Goal: Obtain resource: Download file/media

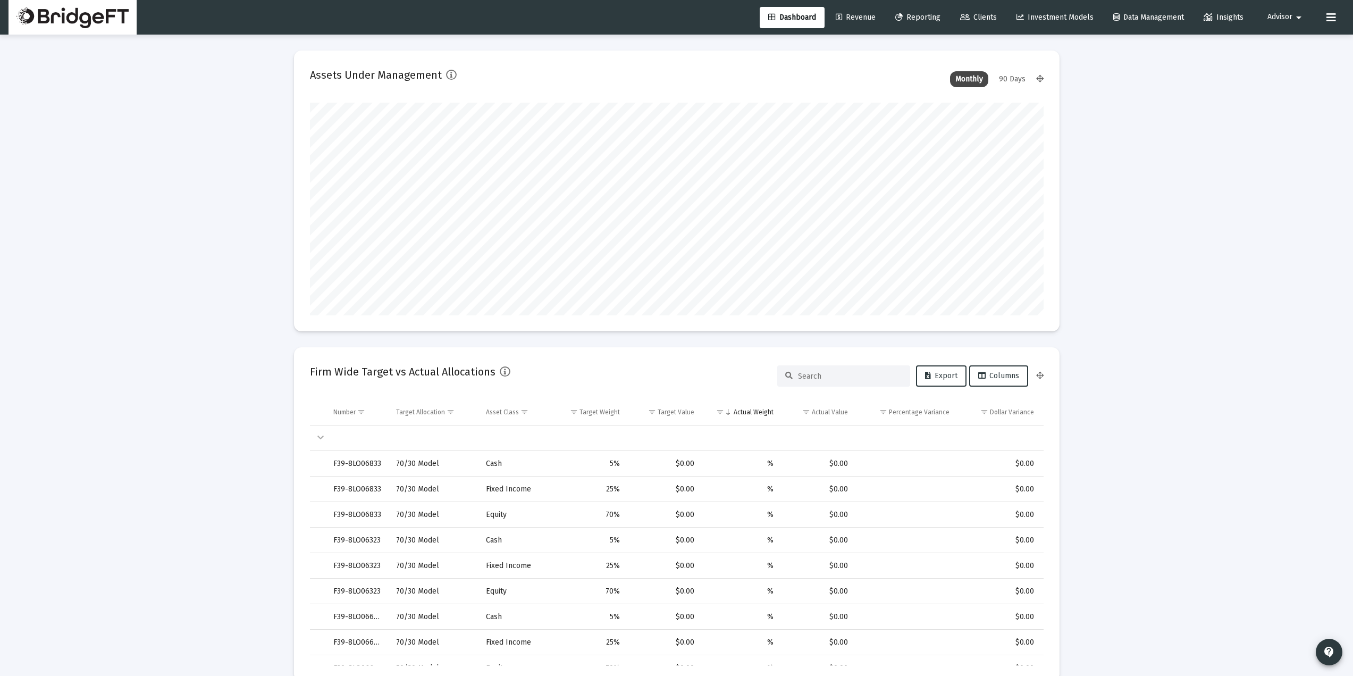
scroll to position [213, 395]
type input "[DATE]"
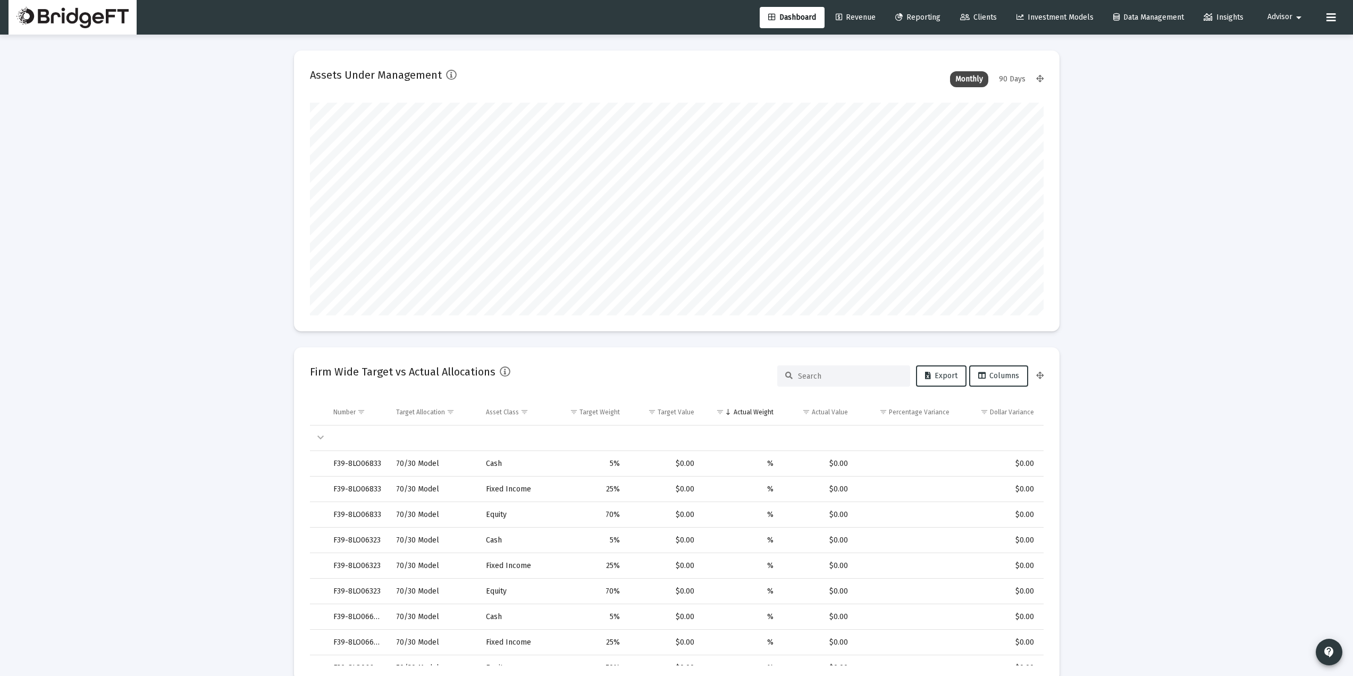
drag, startPoint x: 178, startPoint y: 259, endPoint x: 301, endPoint y: 217, distance: 130.5
drag, startPoint x: 862, startPoint y: 18, endPoint x: 857, endPoint y: 20, distance: 5.5
click at [862, 18] on span "Revenue" at bounding box center [856, 17] width 40 height 9
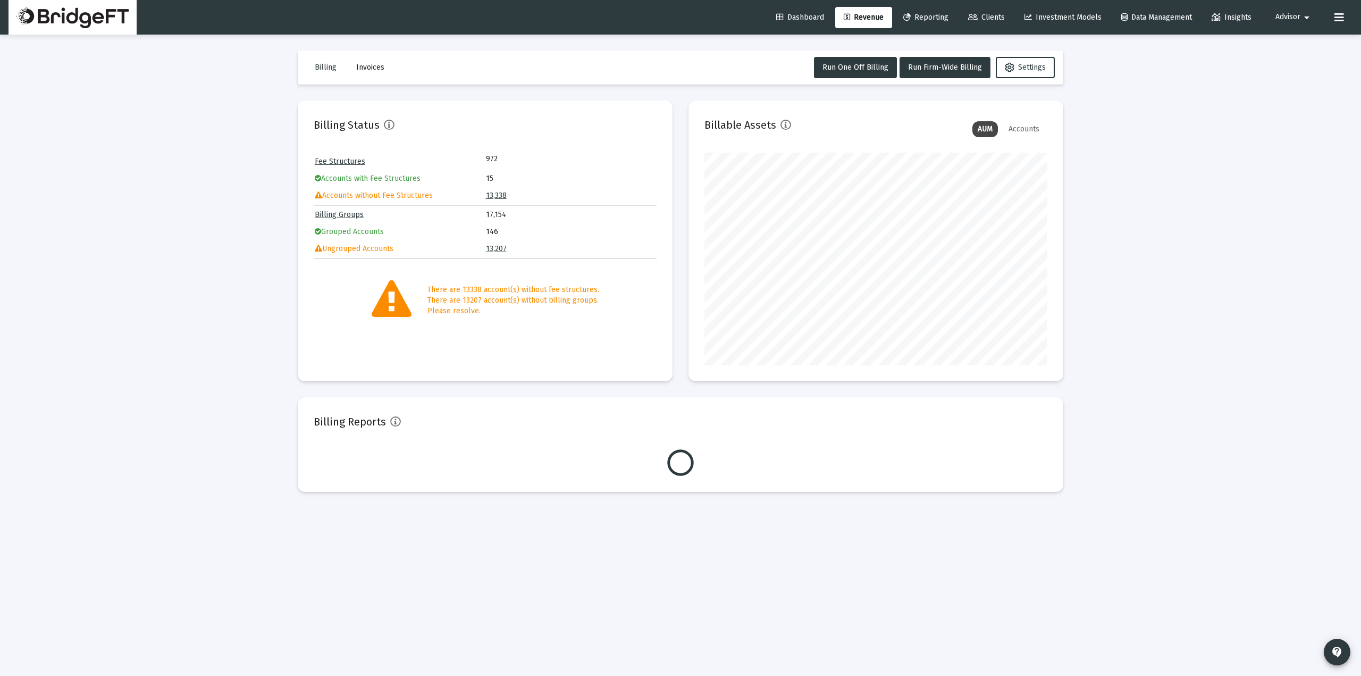
scroll to position [213, 343]
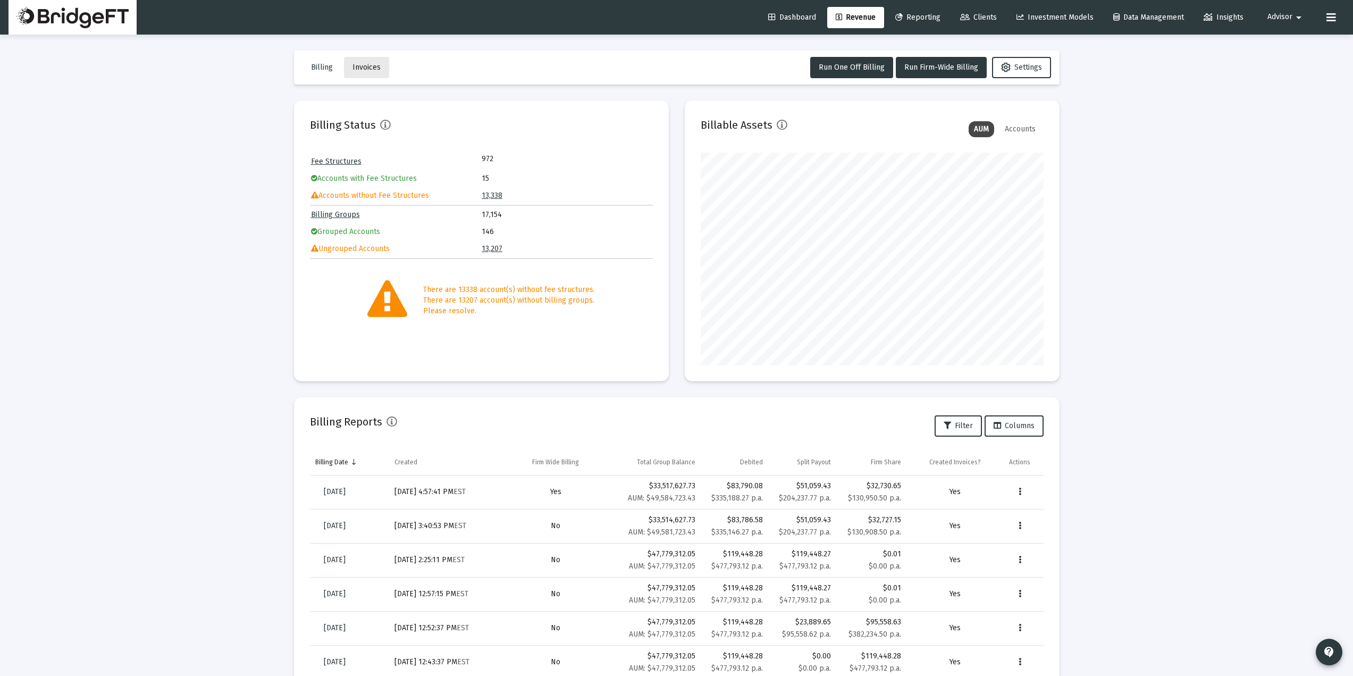
click at [371, 73] on button "Invoices" at bounding box center [366, 67] width 45 height 21
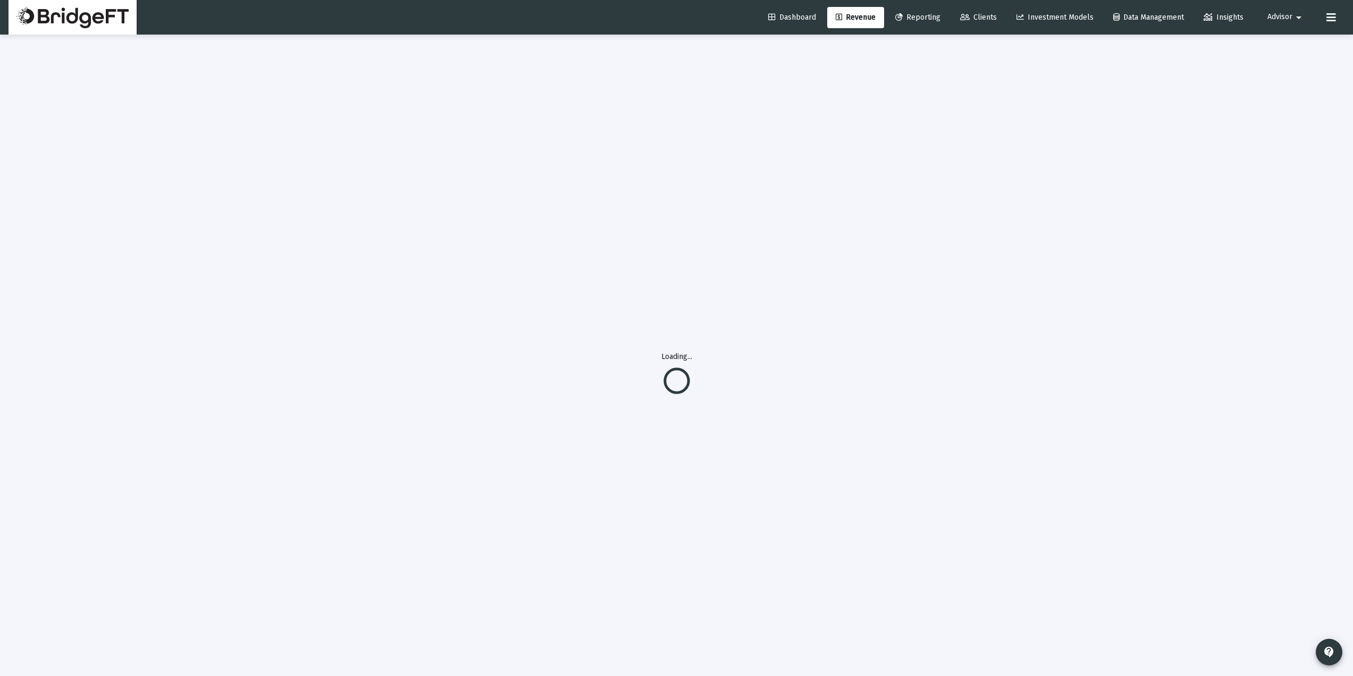
click at [904, 22] on link "Reporting" at bounding box center [918, 17] width 62 height 21
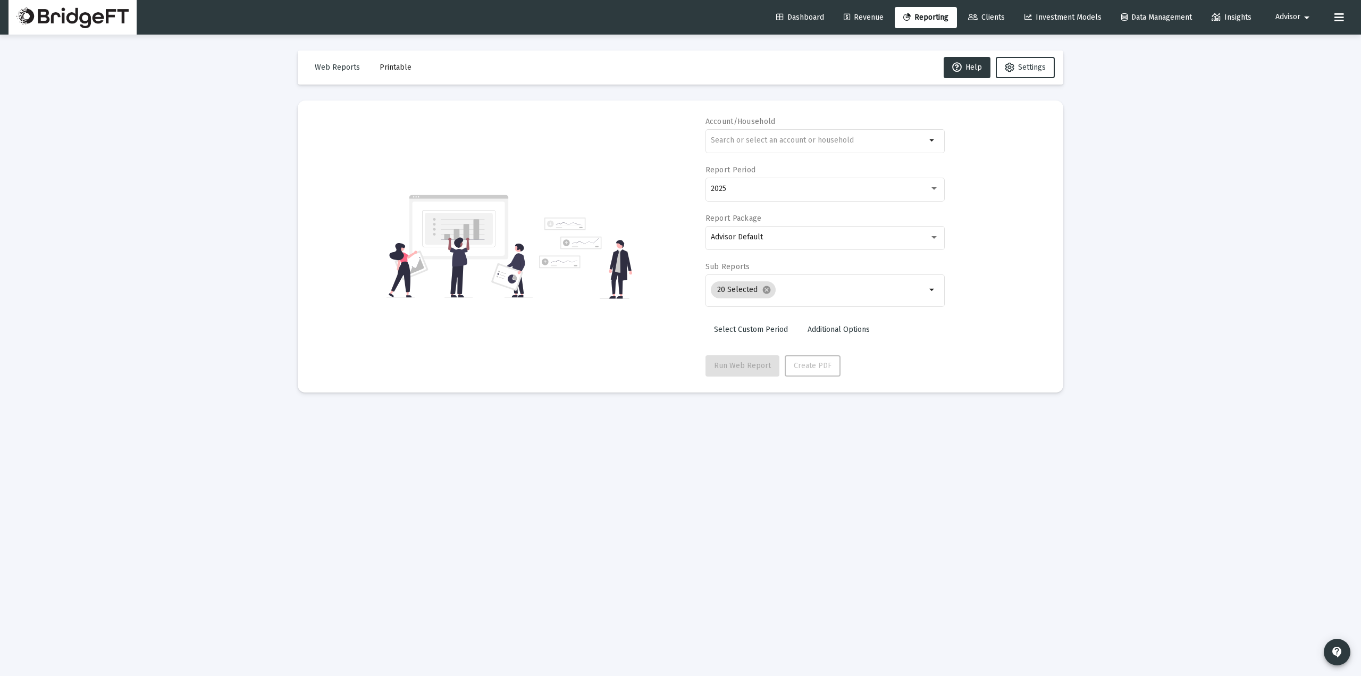
click at [873, 15] on span "Revenue" at bounding box center [864, 17] width 40 height 9
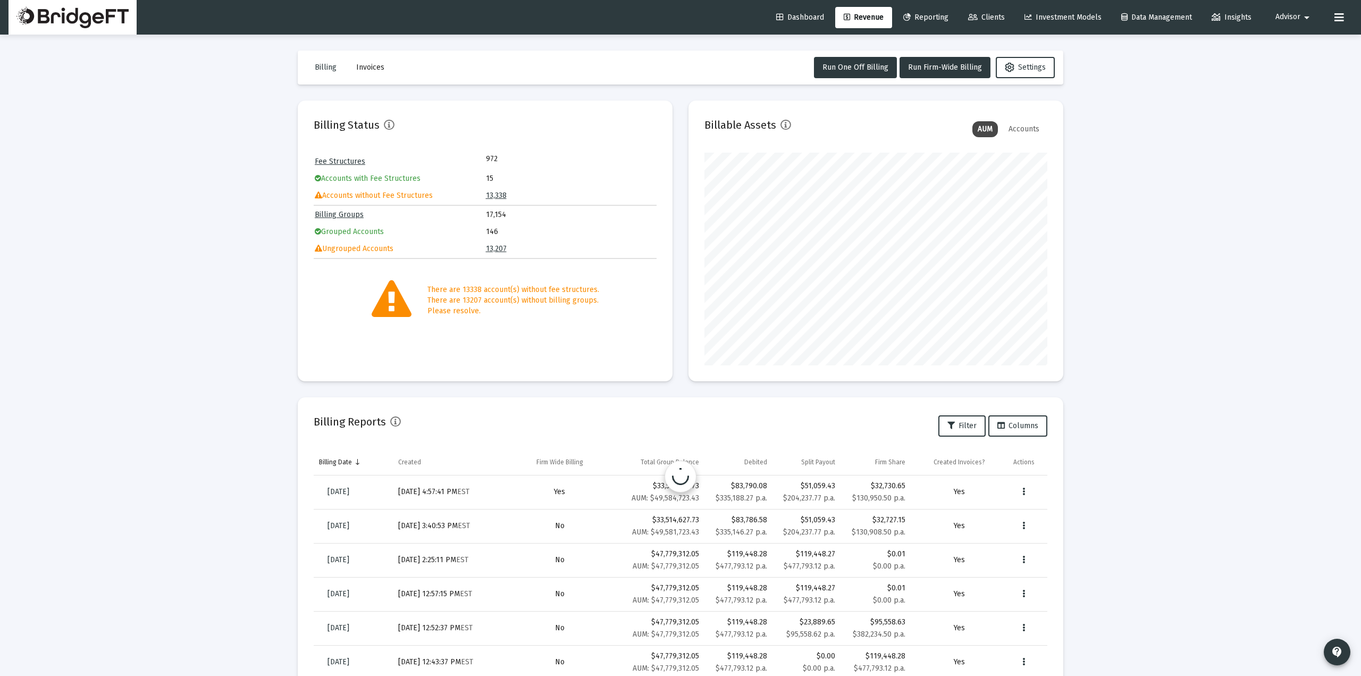
scroll to position [213, 343]
click at [982, 14] on span "Clients" at bounding box center [978, 17] width 37 height 9
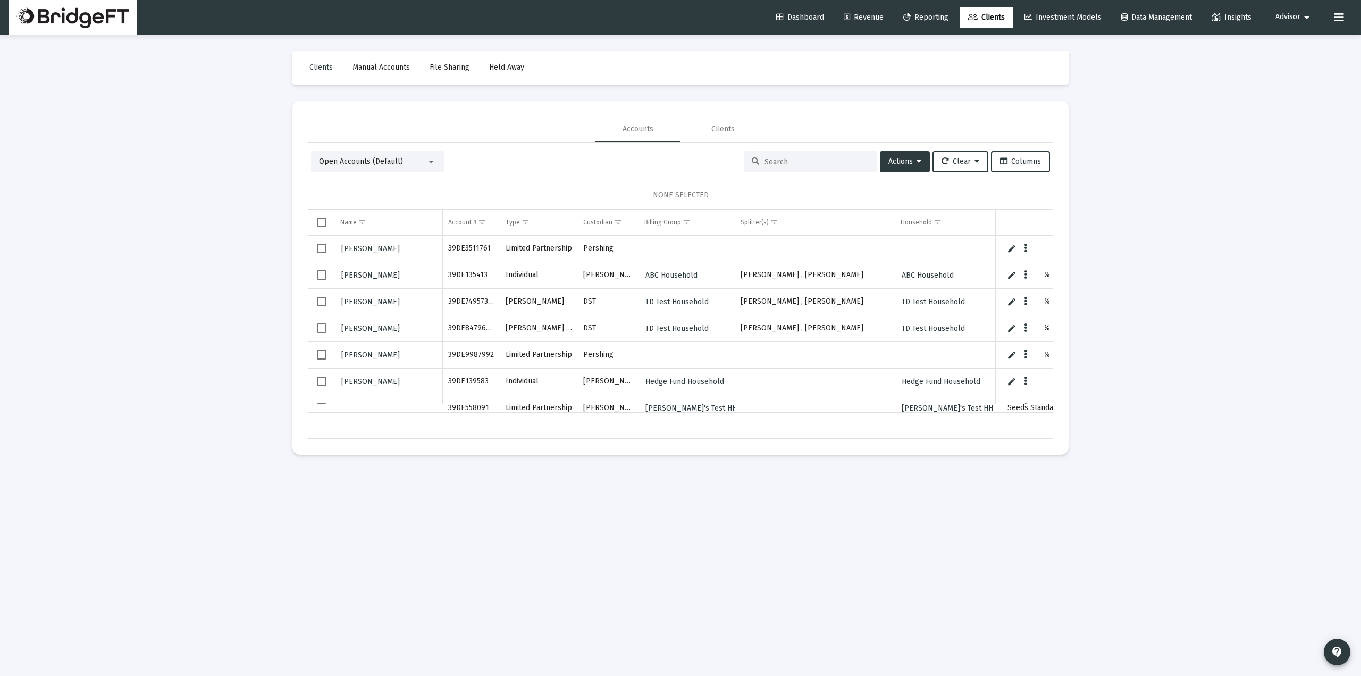
click at [948, 16] on link "Reporting" at bounding box center [926, 17] width 62 height 21
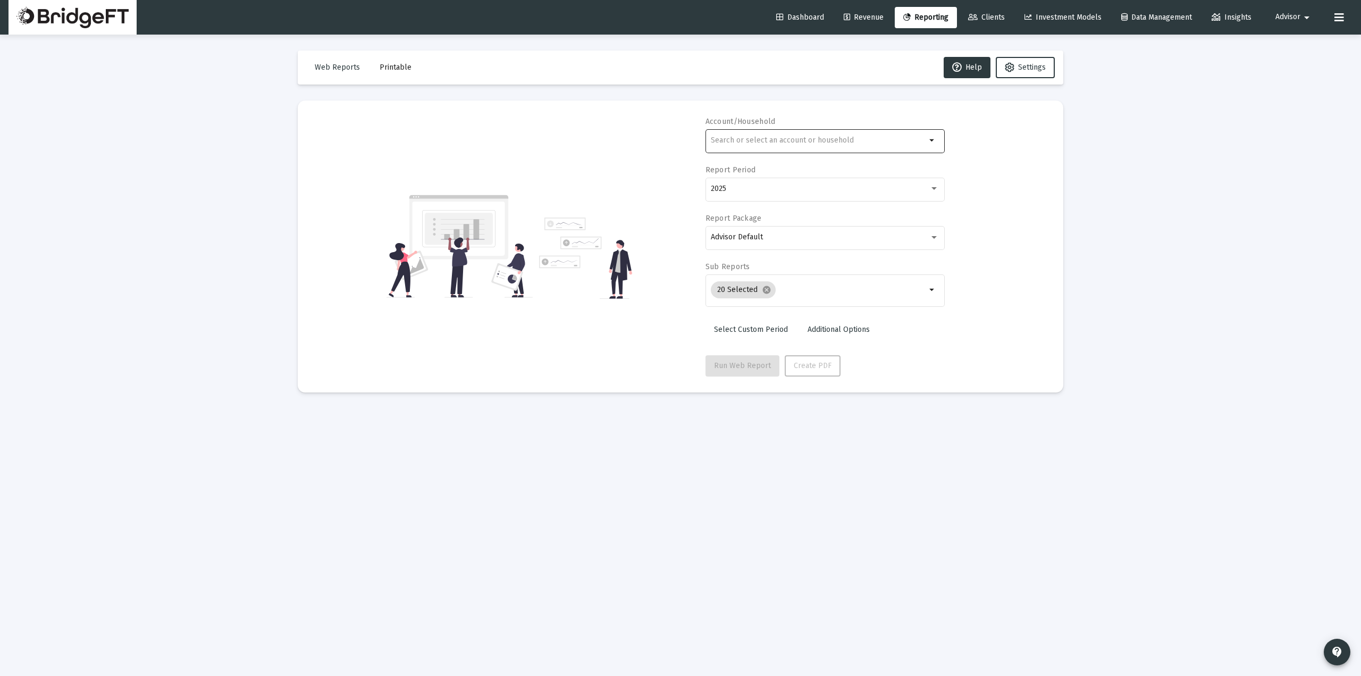
click at [801, 149] on div at bounding box center [818, 140] width 215 height 26
click at [801, 145] on div at bounding box center [818, 140] width 215 height 26
click at [798, 195] on span "XXXXXXXX 334 [PERSON_NAME] Individual" at bounding box center [829, 191] width 214 height 26
type input "[PERSON_NAME] Individual"
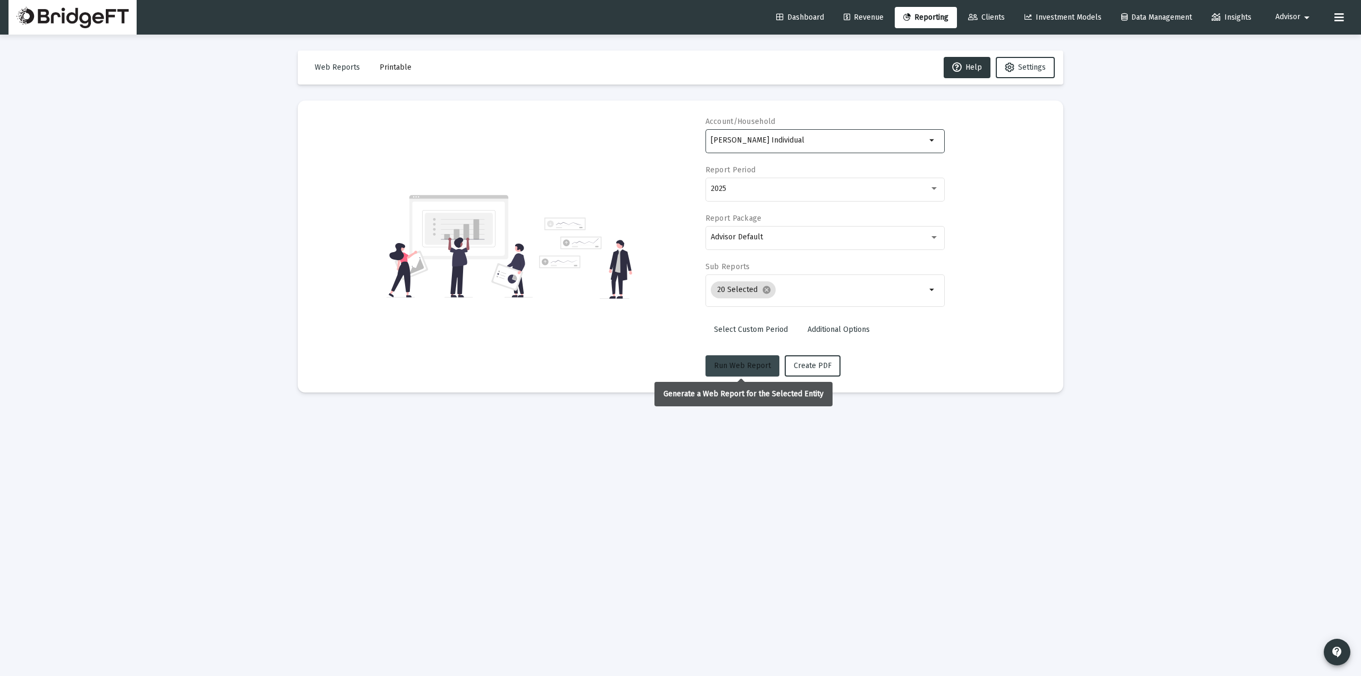
click at [742, 365] on span "Run Web Report" at bounding box center [742, 365] width 57 height 9
select select "View all"
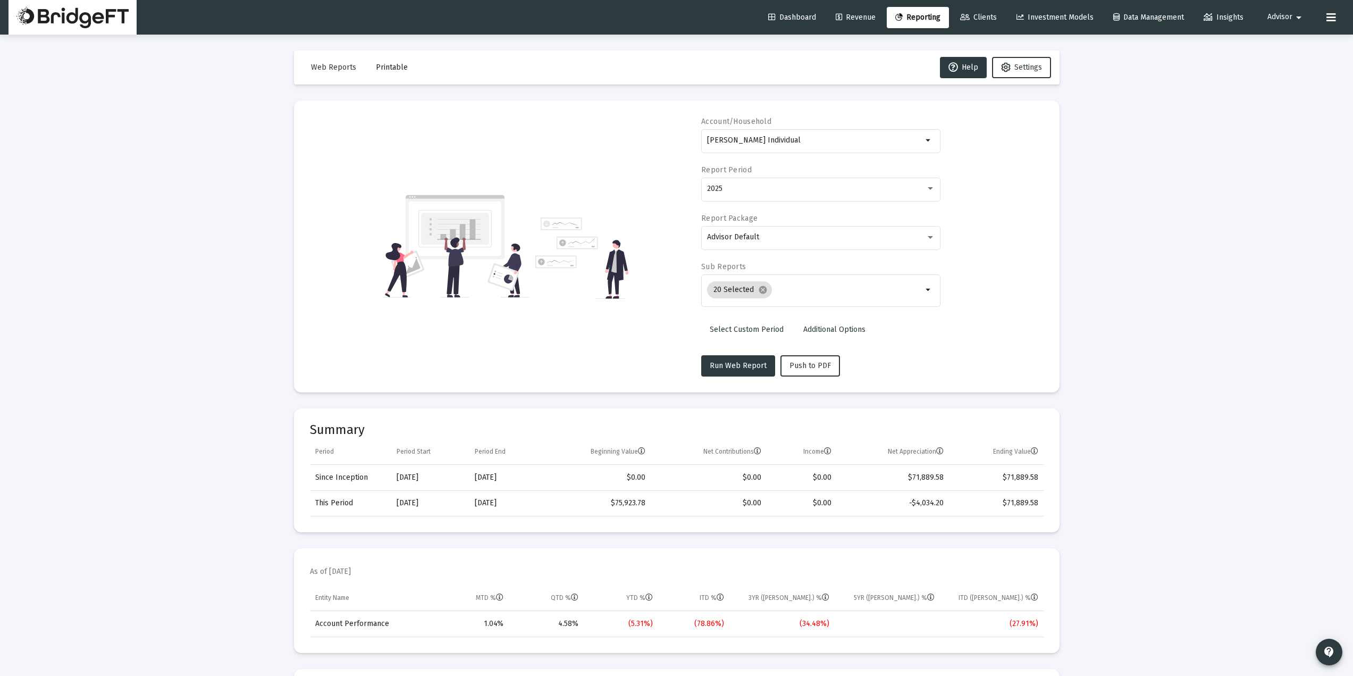
drag, startPoint x: 986, startPoint y: 20, endPoint x: 954, endPoint y: 16, distance: 32.6
click at [986, 20] on span "Clients" at bounding box center [978, 17] width 37 height 9
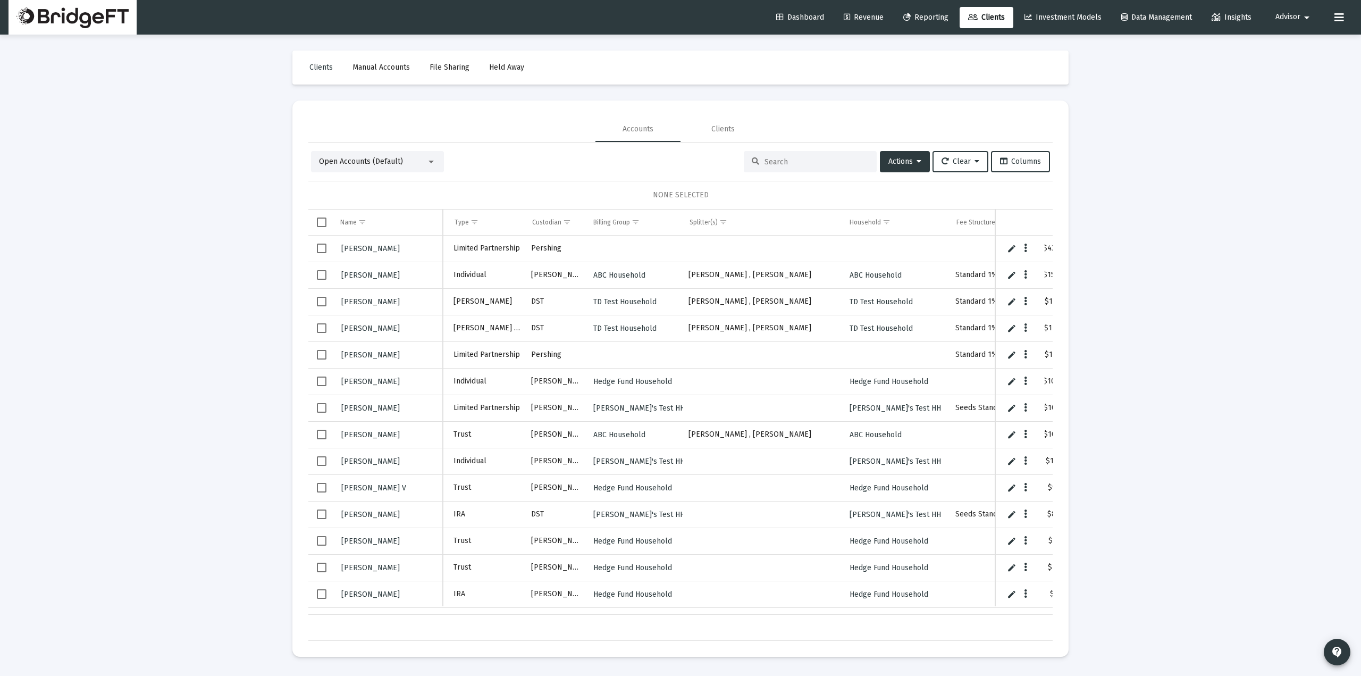
scroll to position [0, 57]
drag, startPoint x: 761, startPoint y: 226, endPoint x: 1035, endPoint y: 239, distance: 274.6
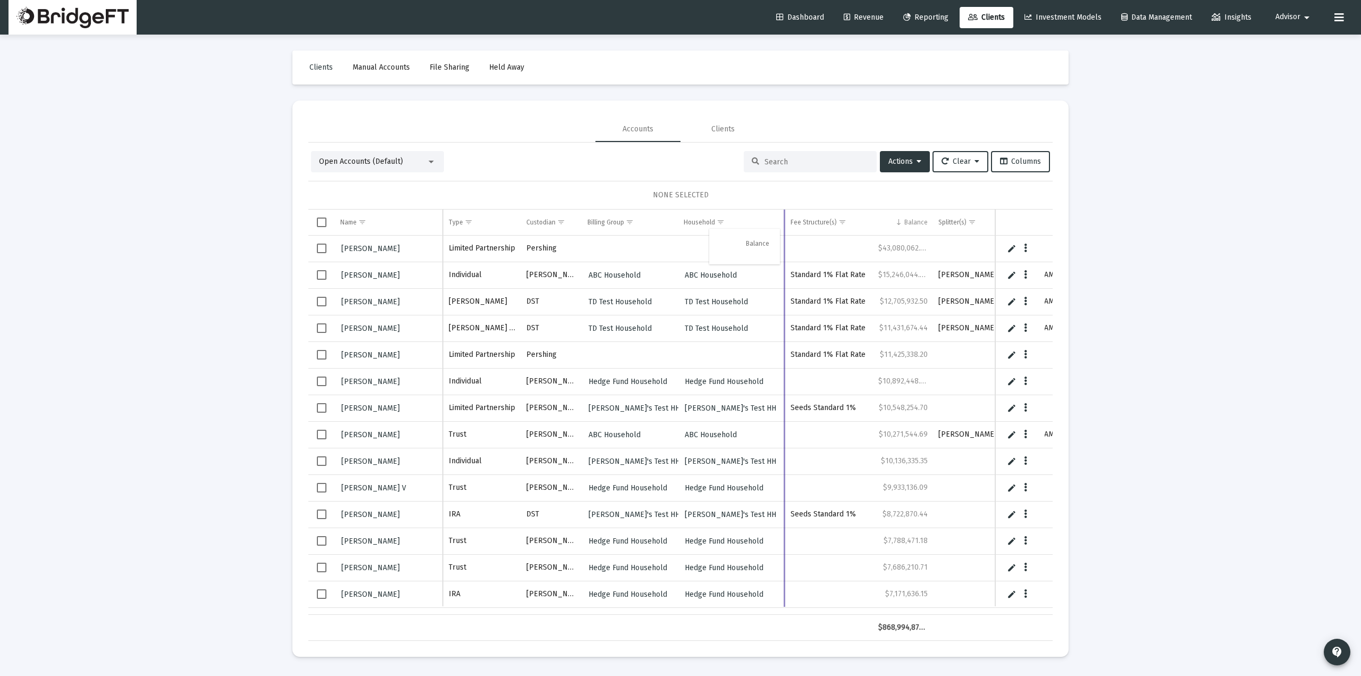
drag, startPoint x: 885, startPoint y: 222, endPoint x: 754, endPoint y: 233, distance: 131.2
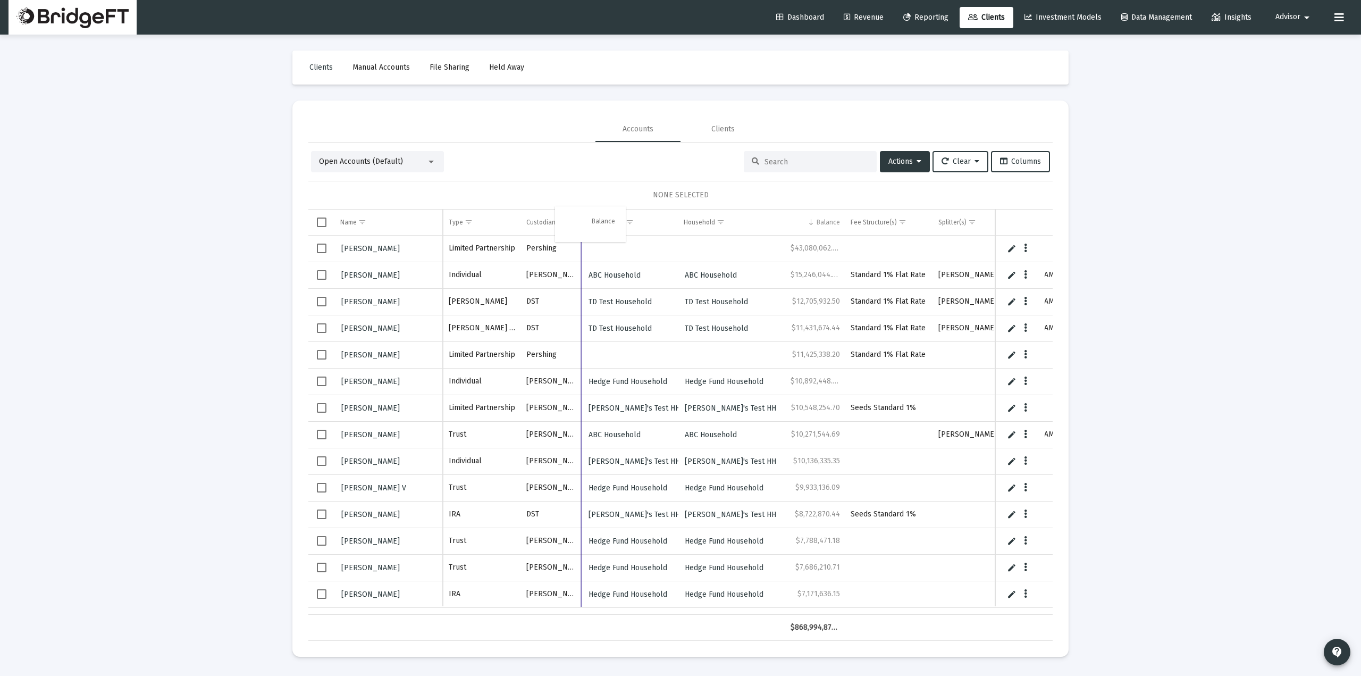
drag, startPoint x: 825, startPoint y: 224, endPoint x: 594, endPoint y: 221, distance: 231.3
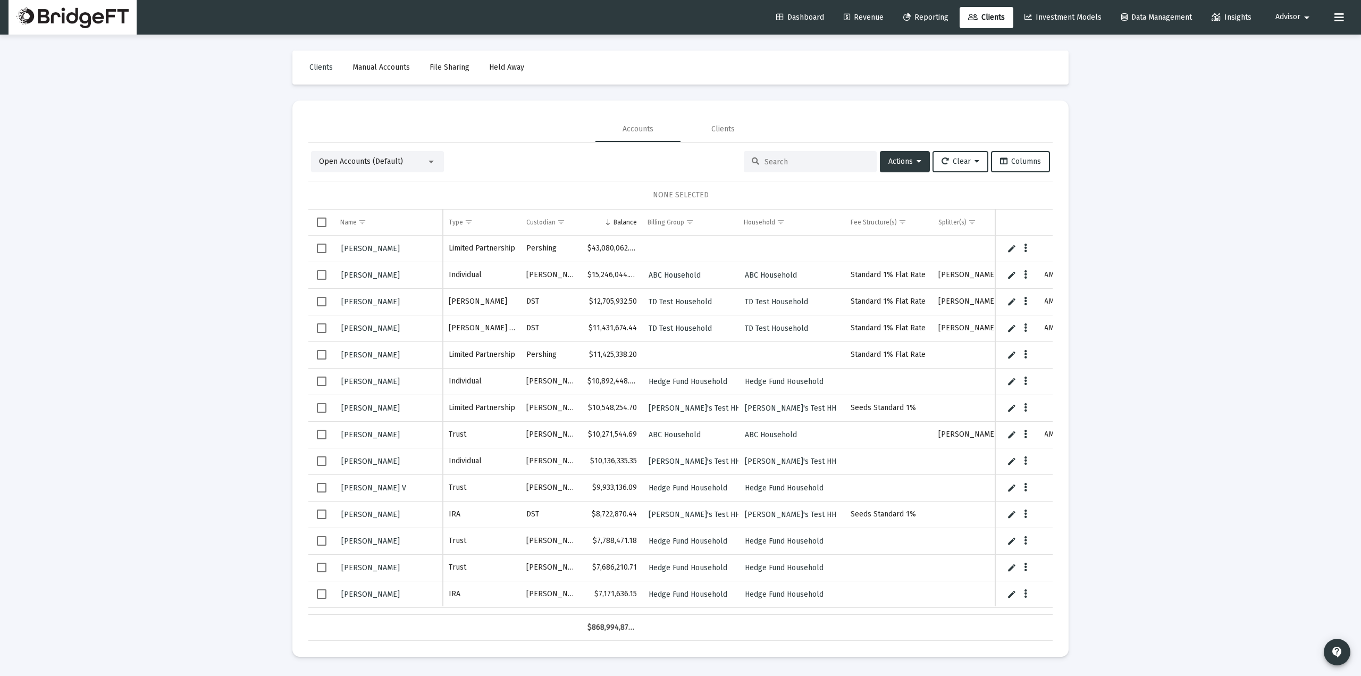
click at [751, 208] on div "NONE SELECTED" at bounding box center [680, 195] width 744 height 29
drag, startPoint x: 751, startPoint y: 221, endPoint x: 636, endPoint y: 223, distance: 114.8
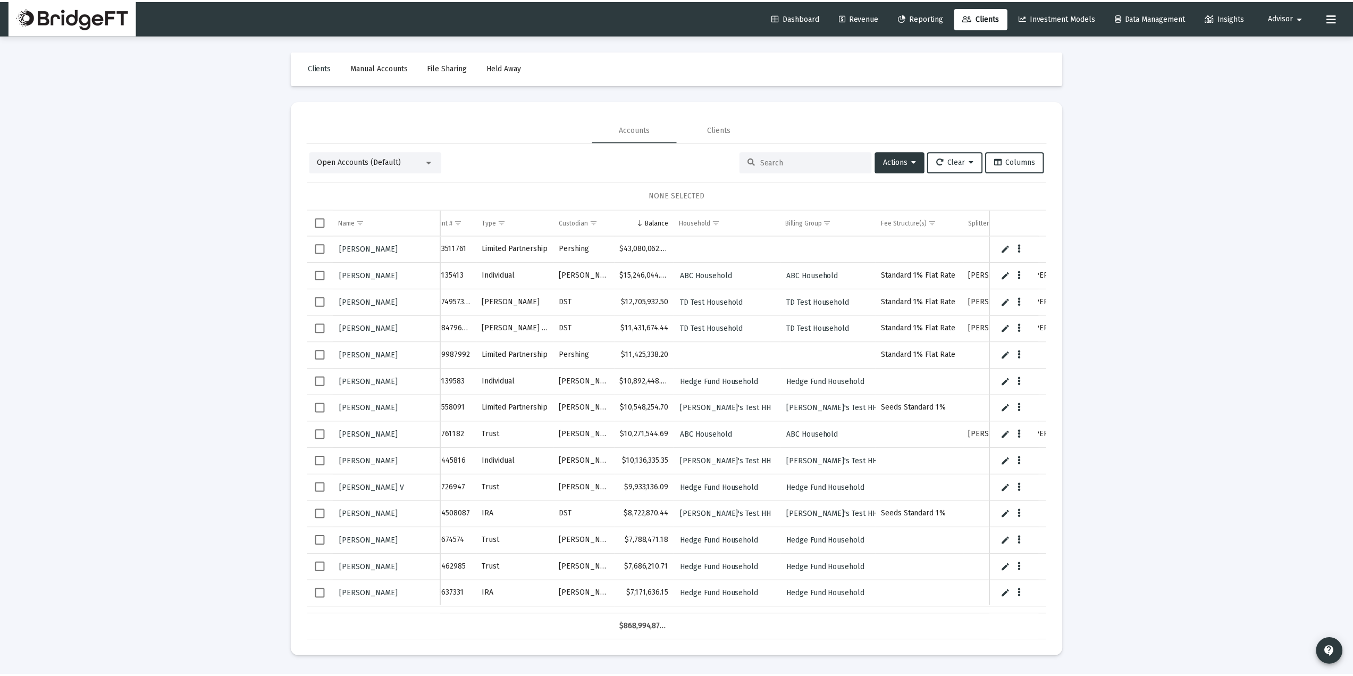
scroll to position [0, 0]
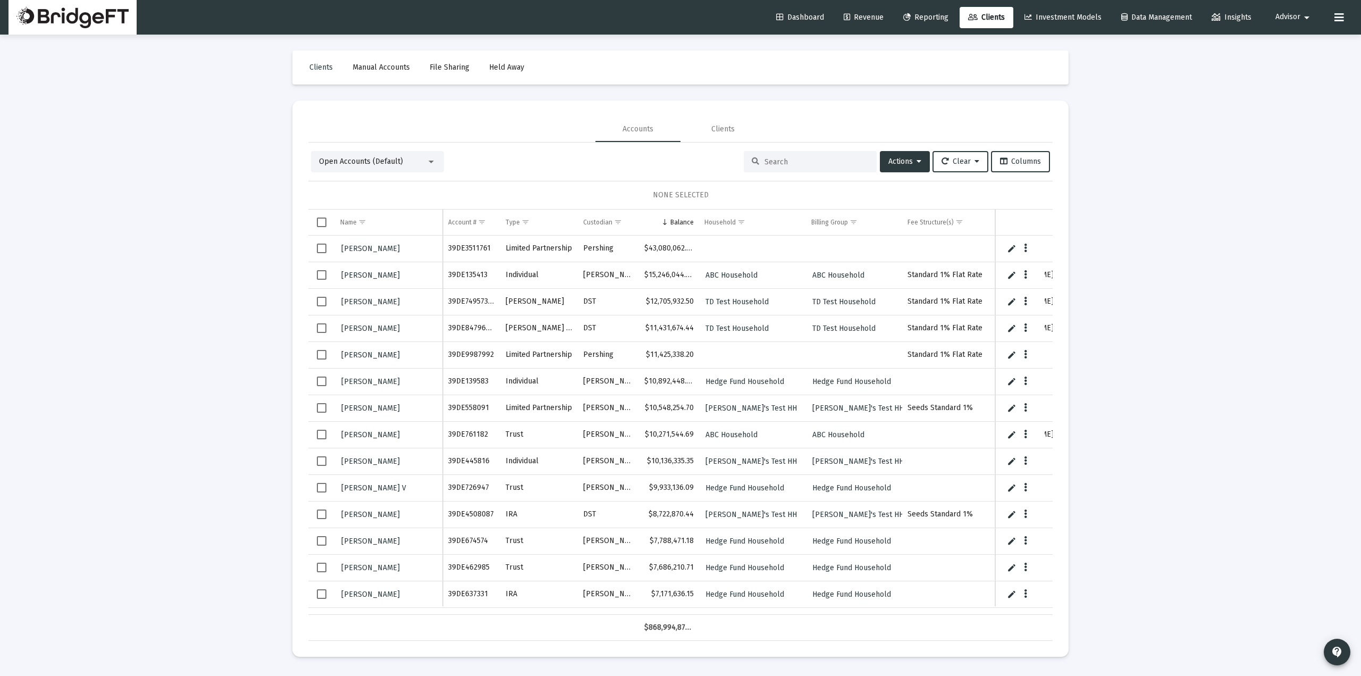
click at [937, 20] on span "Reporting" at bounding box center [925, 17] width 45 height 9
select select "View all"
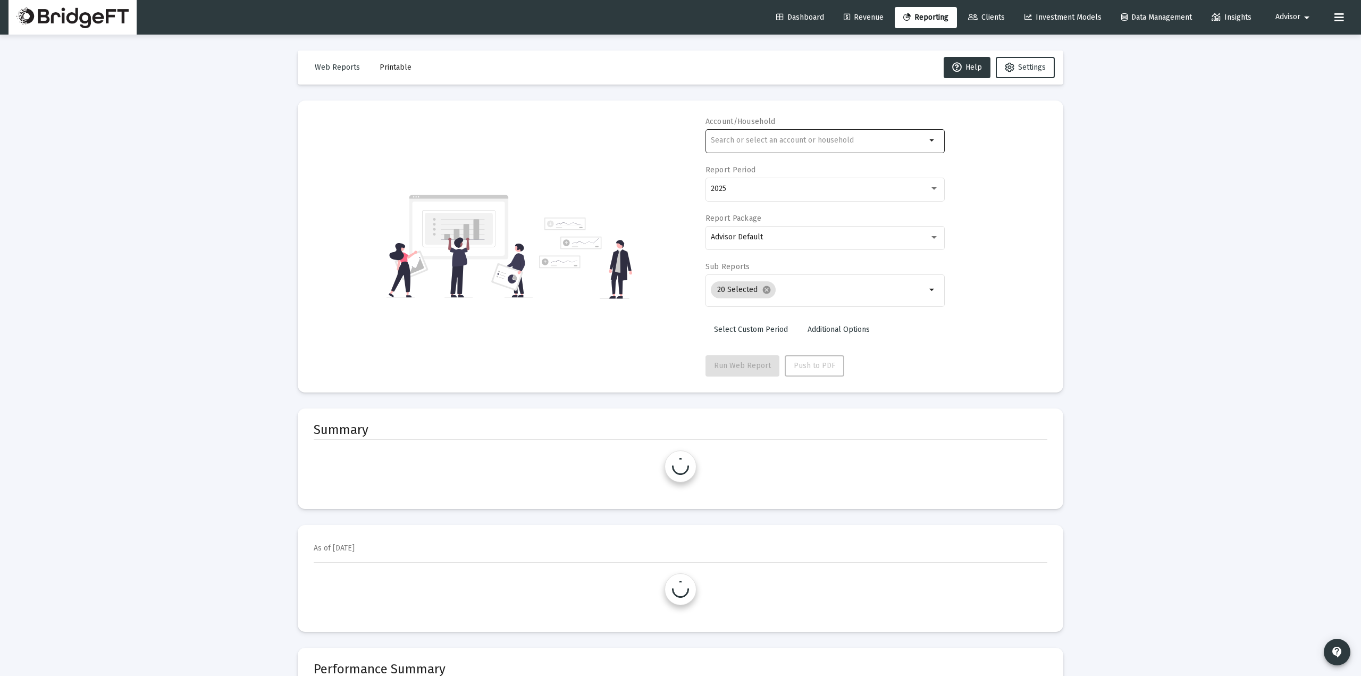
click at [814, 129] on div at bounding box center [818, 140] width 215 height 26
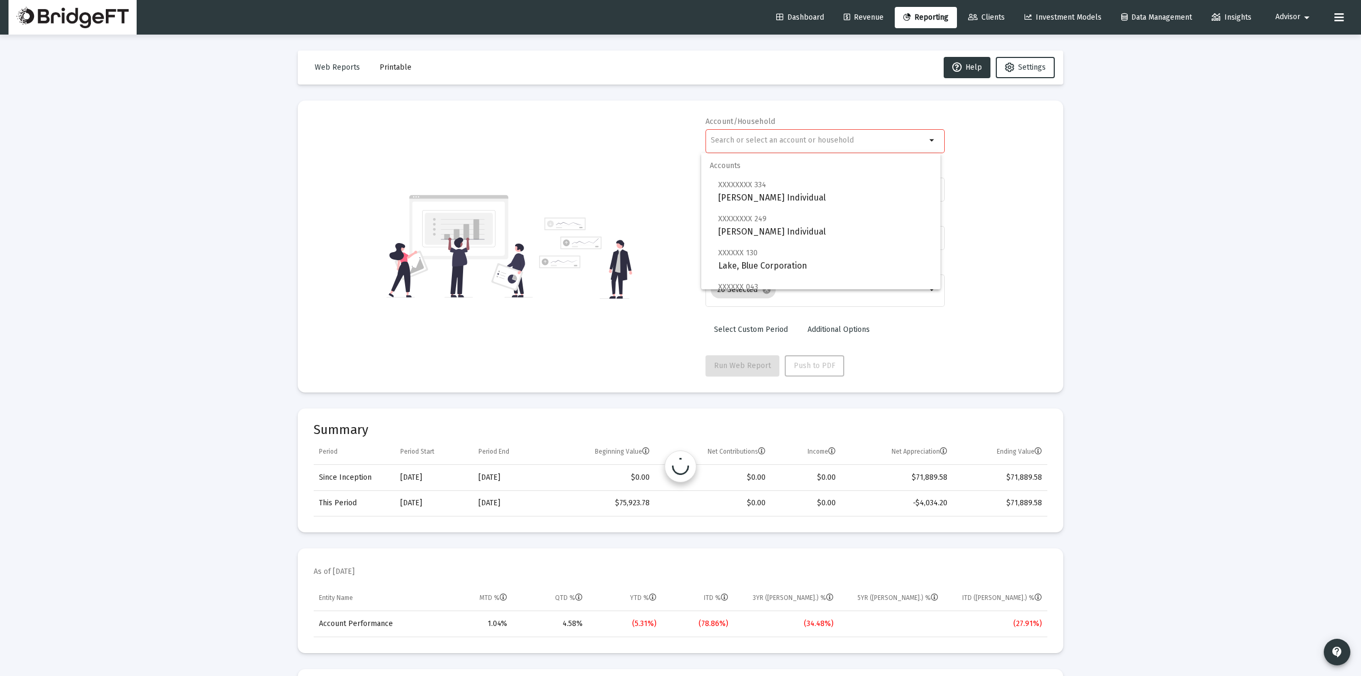
click at [811, 134] on div at bounding box center [818, 140] width 215 height 26
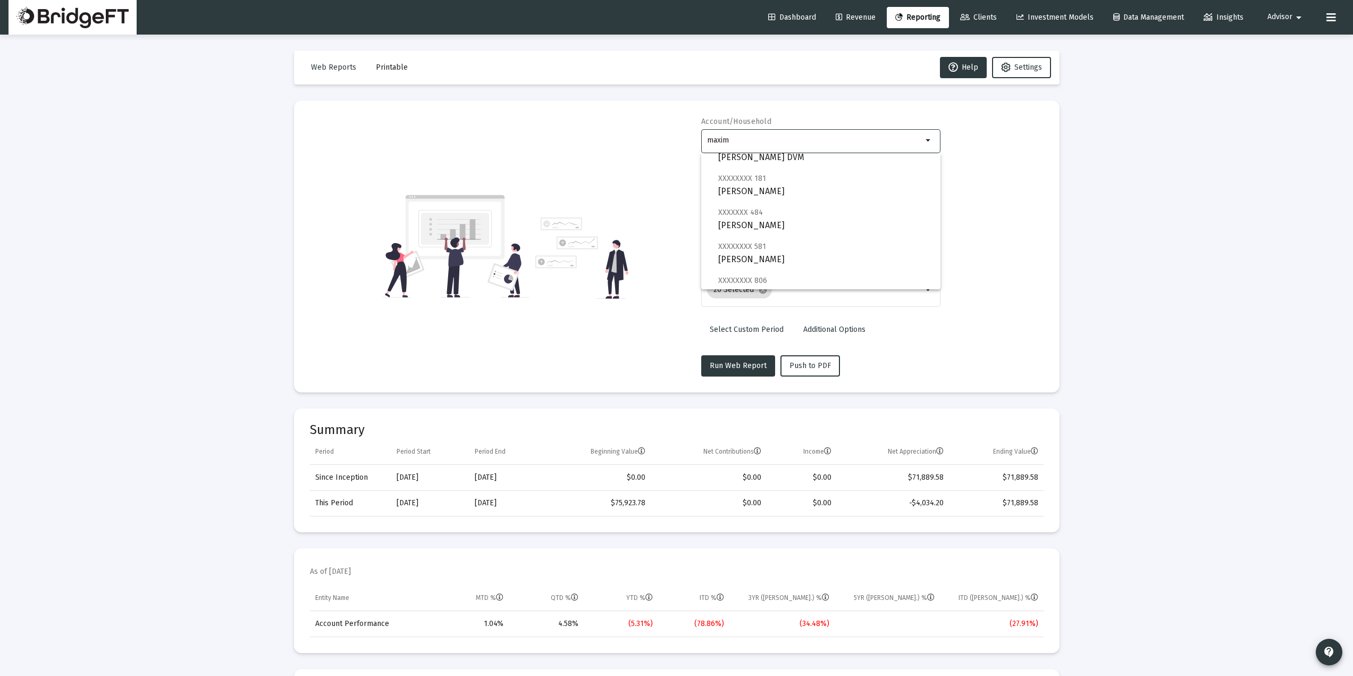
scroll to position [496, 0]
click at [809, 241] on span "XXXXXXX 484 [PERSON_NAME]" at bounding box center [825, 239] width 214 height 26
type input "[PERSON_NAME]"
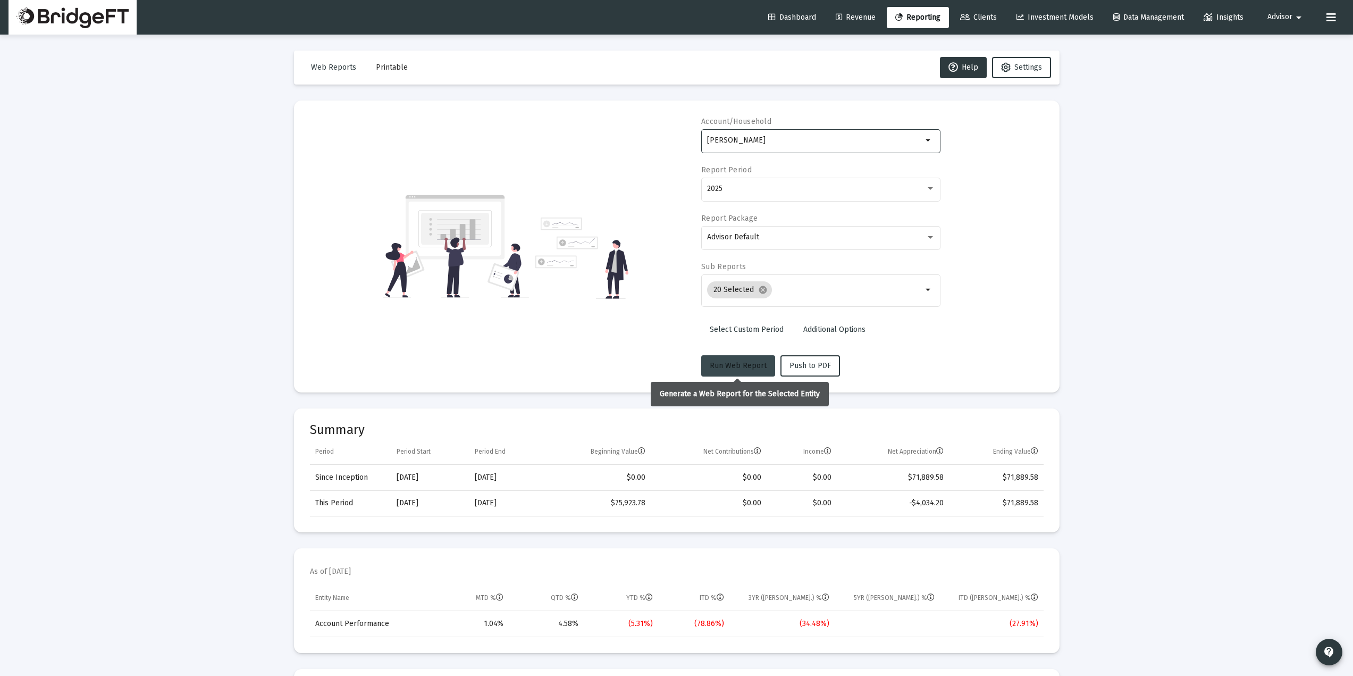
click at [734, 363] on span "Run Web Report" at bounding box center [738, 365] width 57 height 9
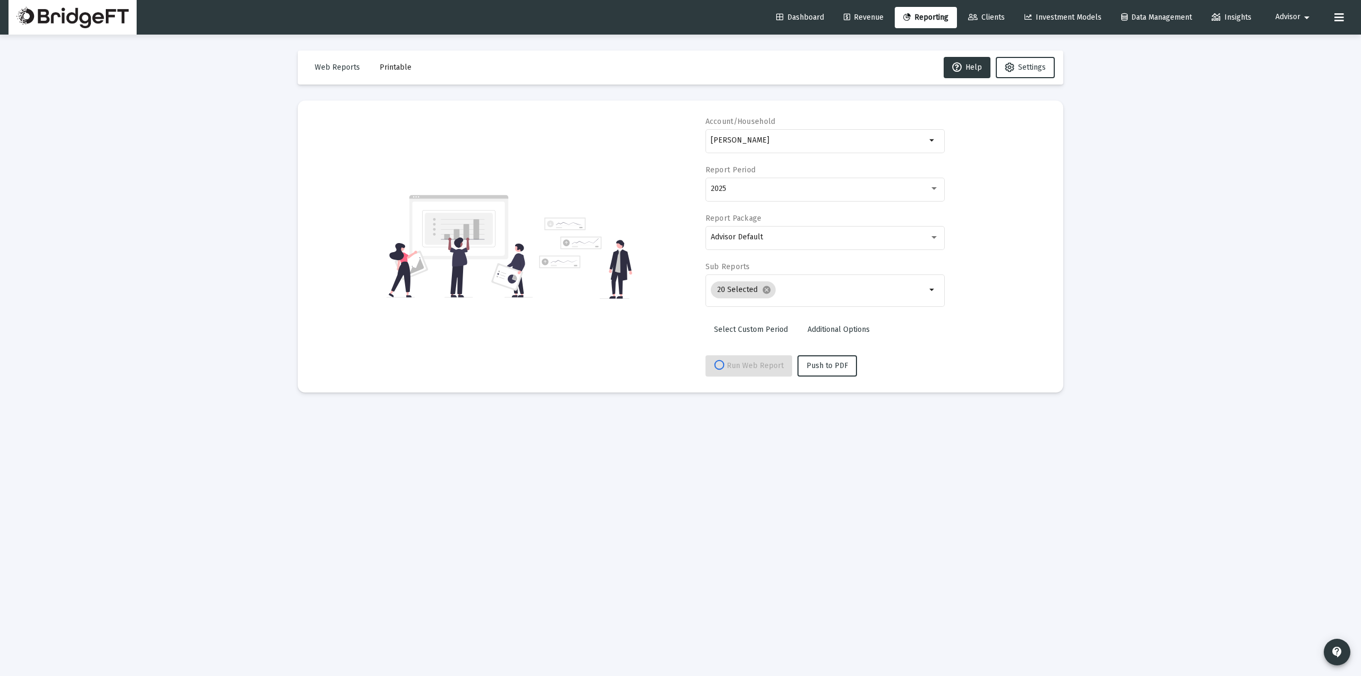
select select "View 1 month"
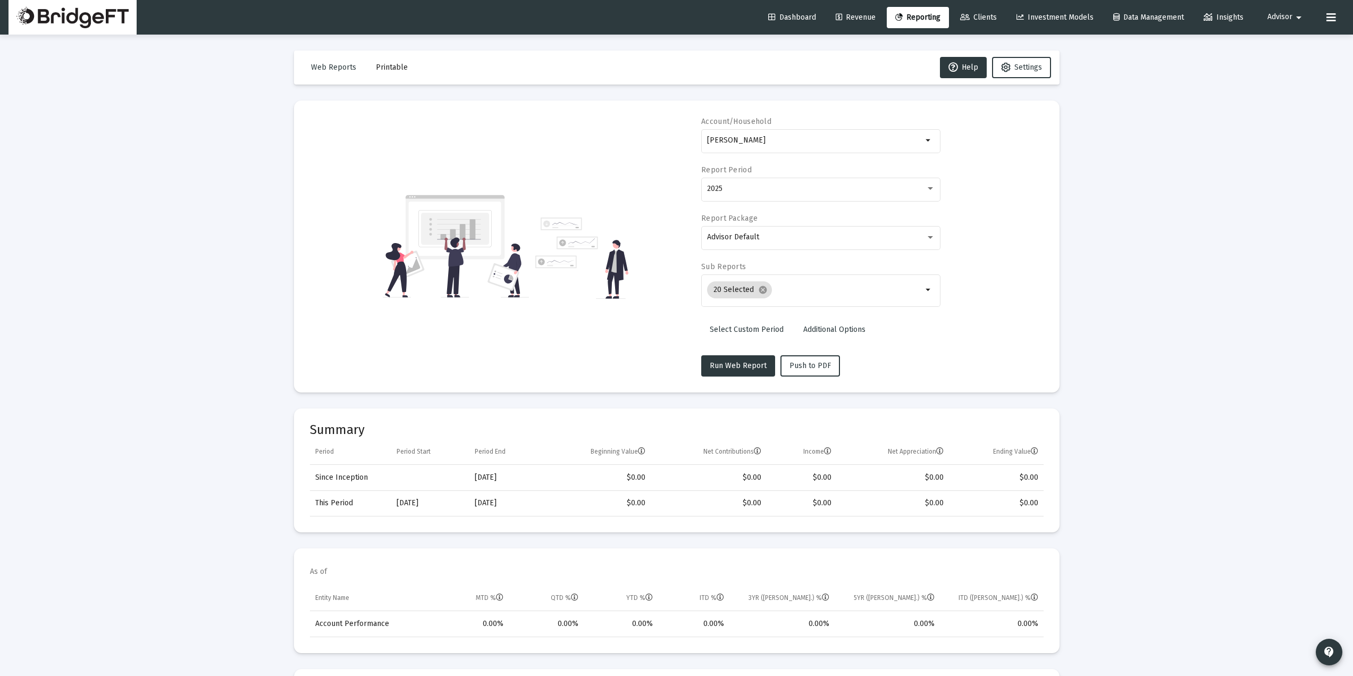
click at [978, 19] on span "Clients" at bounding box center [978, 17] width 37 height 9
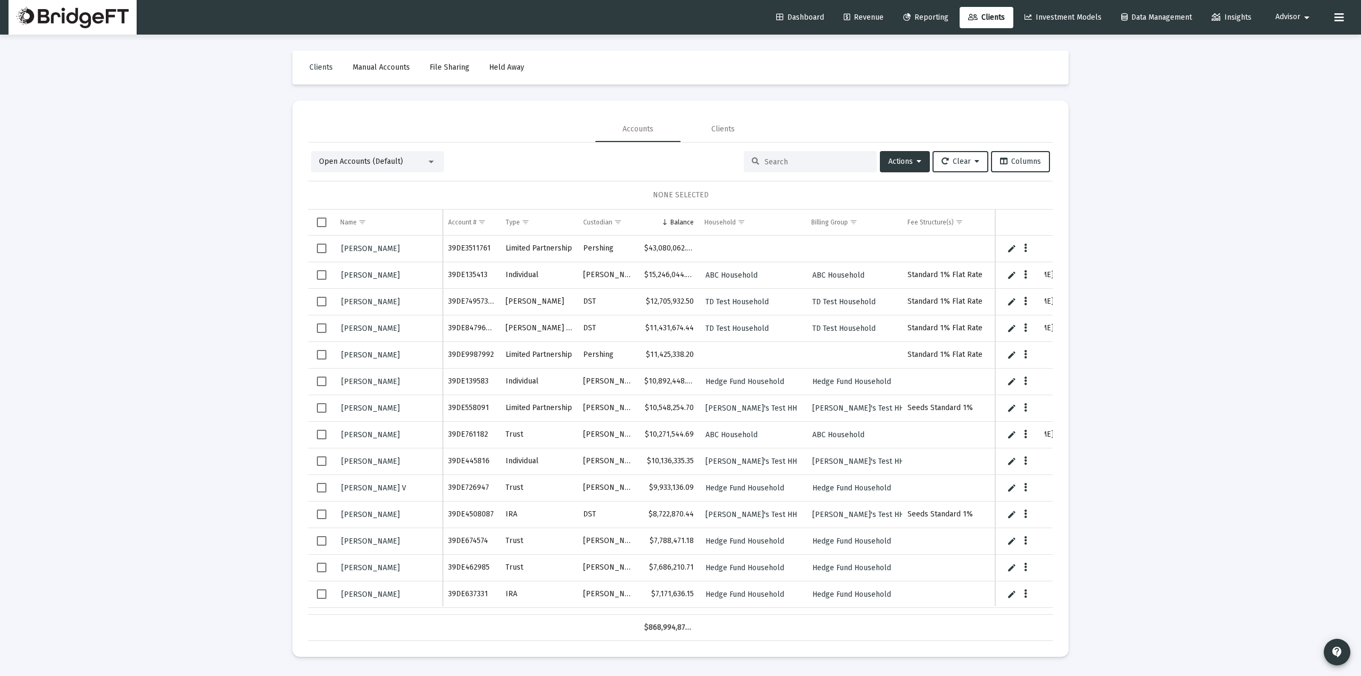
click at [922, 22] on link "Reporting" at bounding box center [926, 17] width 62 height 21
select select "View 1 month"
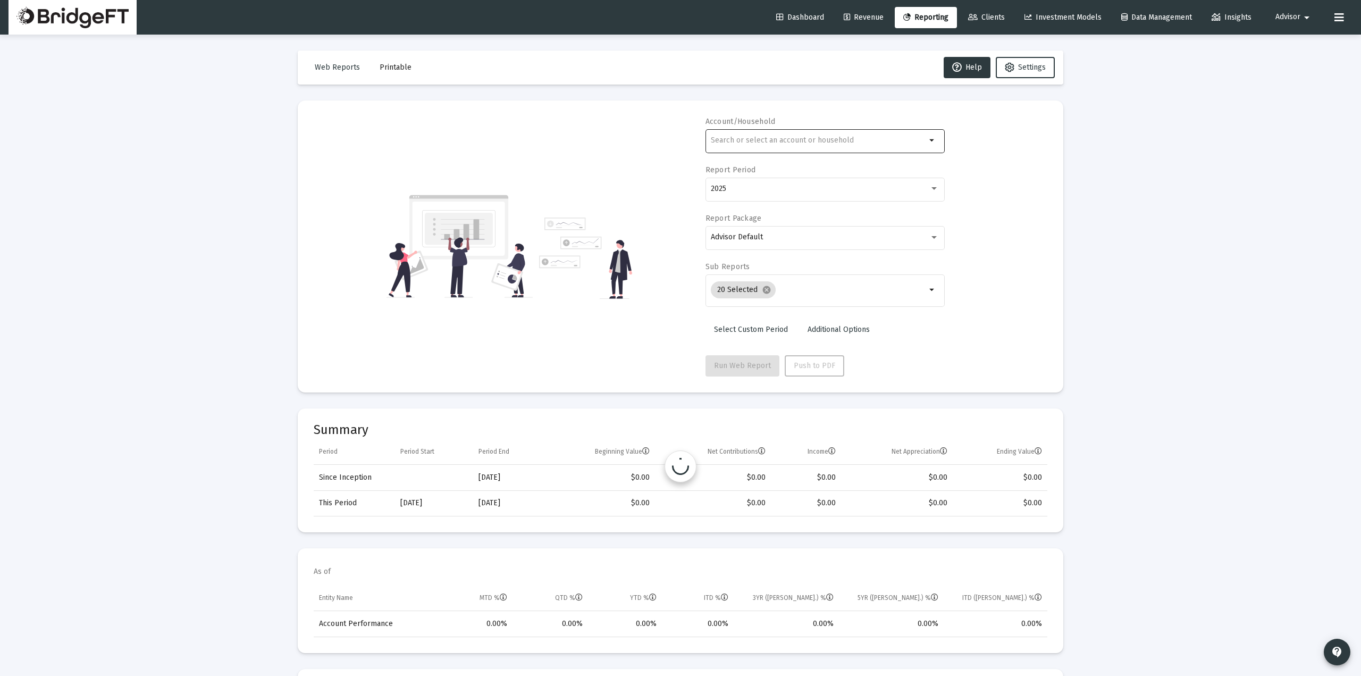
click at [789, 146] on div at bounding box center [818, 140] width 215 height 26
click at [786, 138] on input "text" at bounding box center [814, 140] width 215 height 9
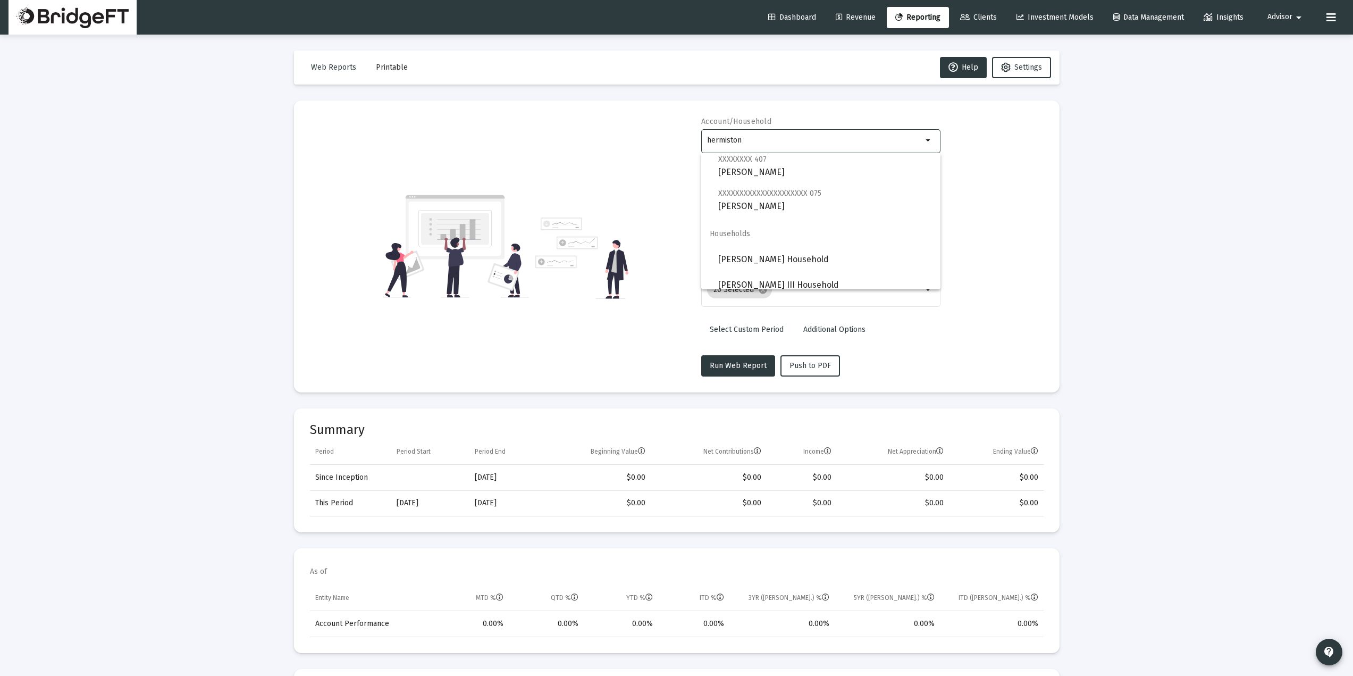
scroll to position [425, 0]
drag, startPoint x: 775, startPoint y: 139, endPoint x: 640, endPoint y: 136, distance: 135.6
click at [641, 136] on div "Account/Household hermiston arrow_drop_down Report Period 2025 Report Package A…" at bounding box center [677, 246] width 734 height 260
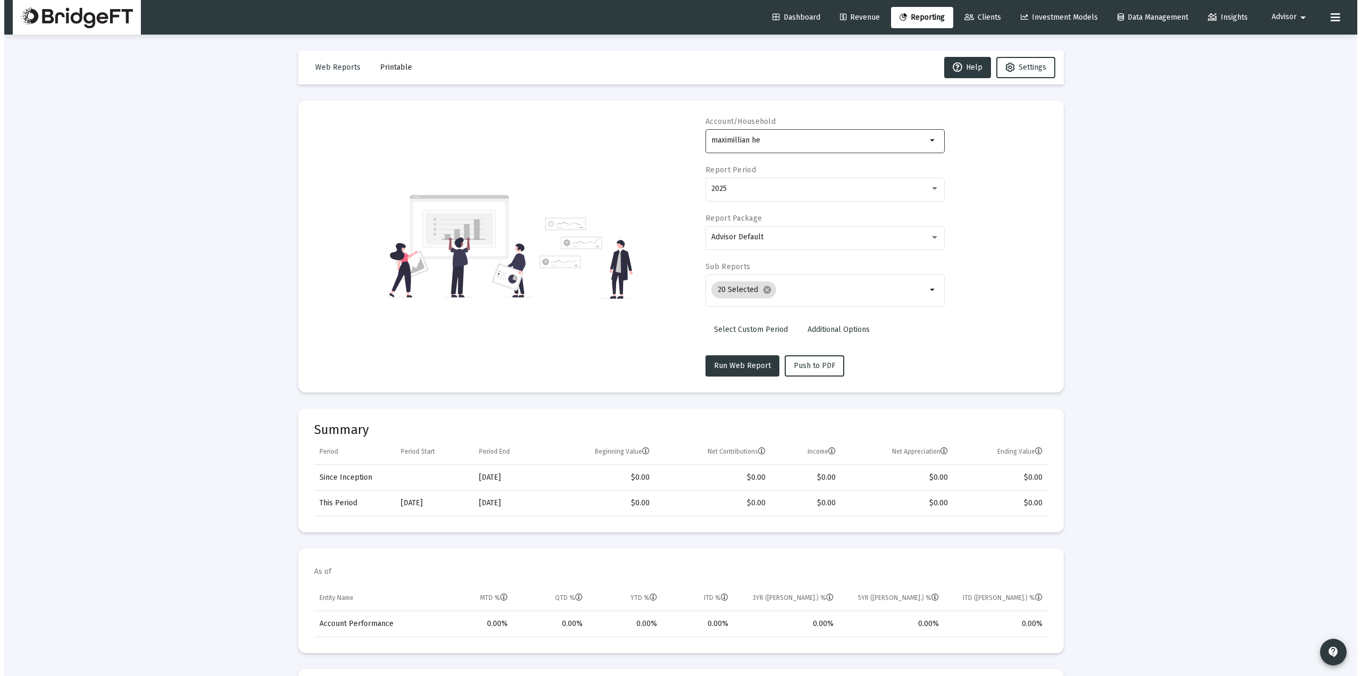
scroll to position [0, 0]
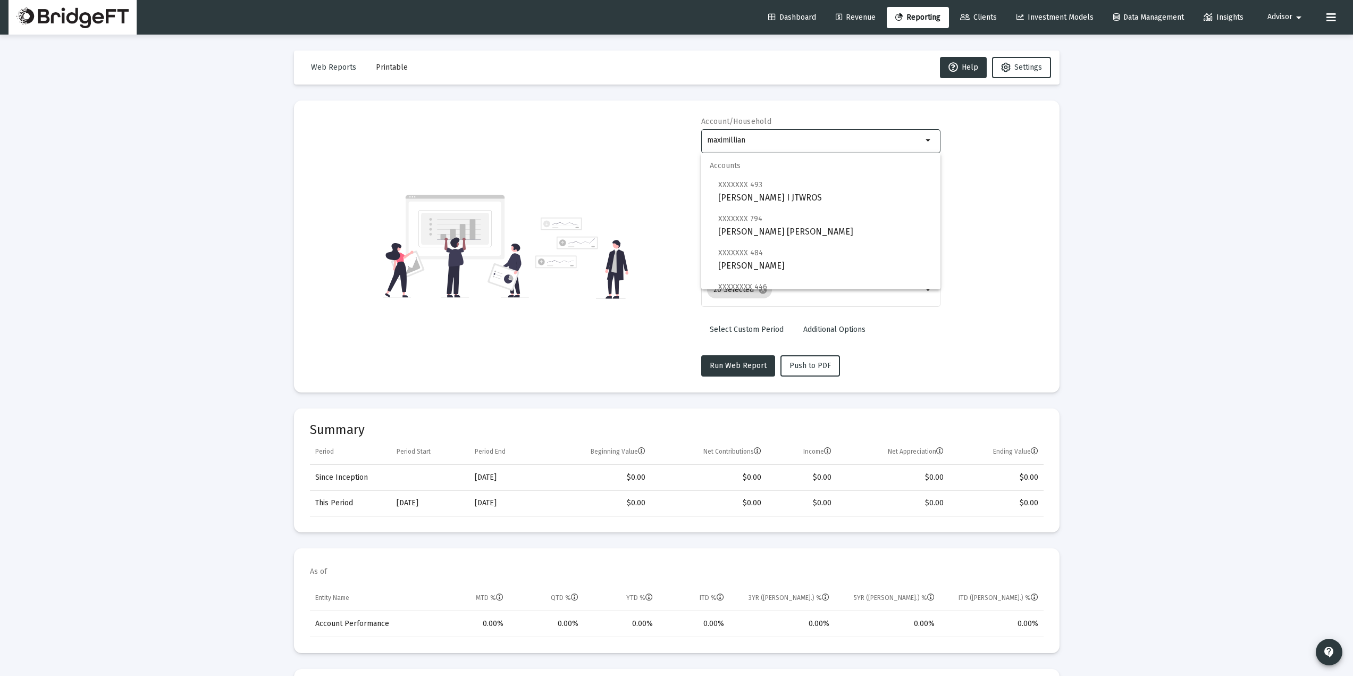
type input "maximillia"
click at [961, 22] on link "Clients" at bounding box center [979, 17] width 54 height 21
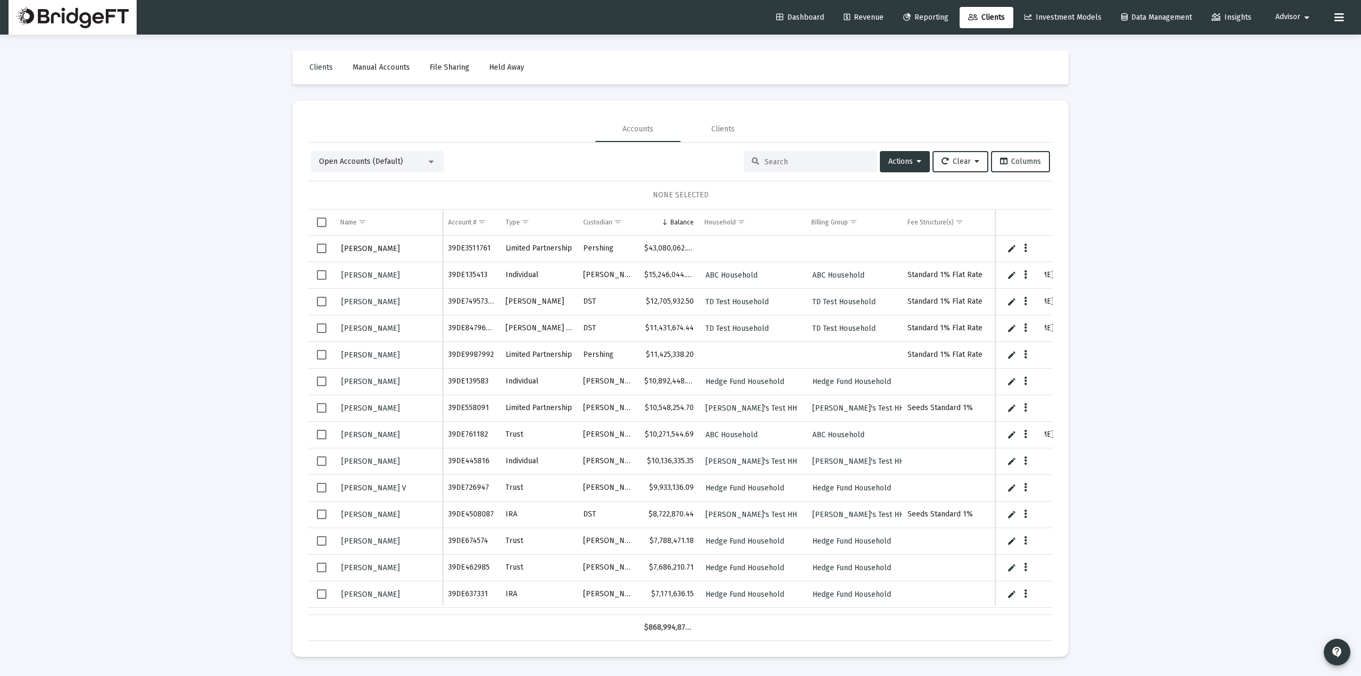
click at [394, 252] on span "[PERSON_NAME]" at bounding box center [370, 248] width 58 height 9
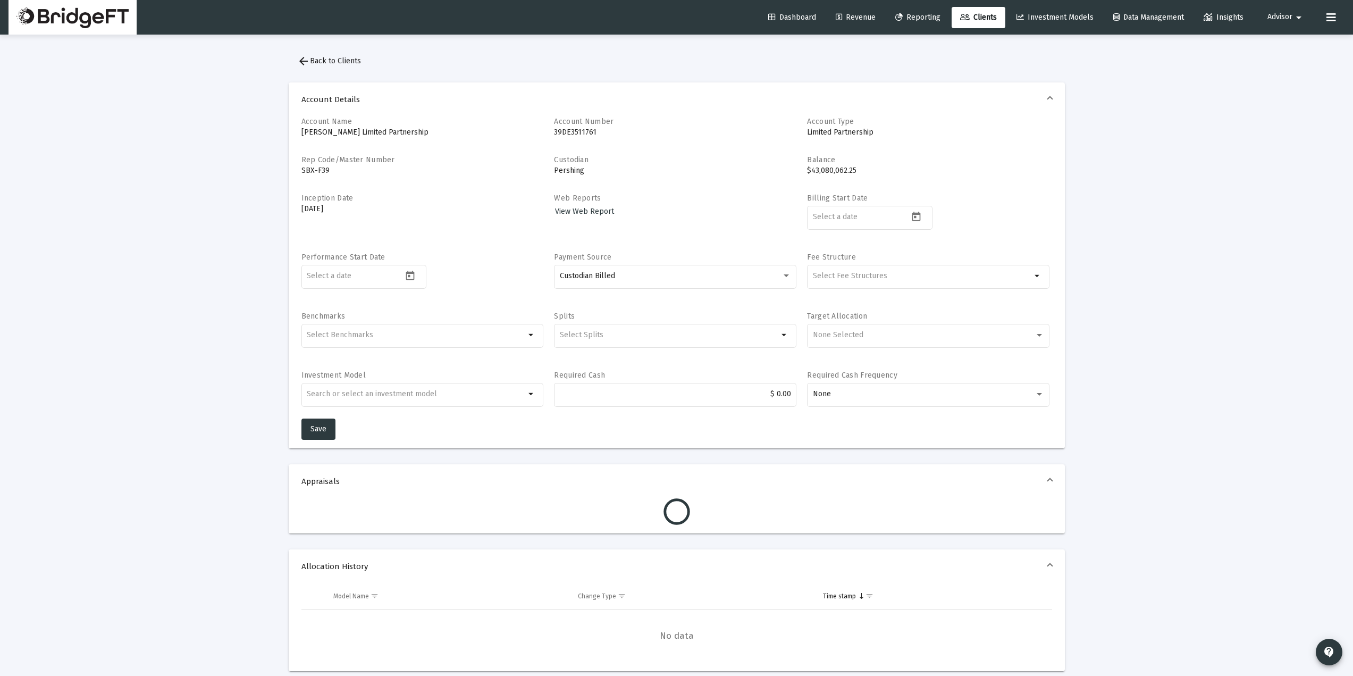
click at [423, 132] on p "[PERSON_NAME] Limited Partnership" at bounding box center [422, 132] width 242 height 11
copy p "[PERSON_NAME] Limited Partnership"
click at [437, 141] on div "Account Name [PERSON_NAME] Limited Partnership" at bounding box center [422, 130] width 242 height 28
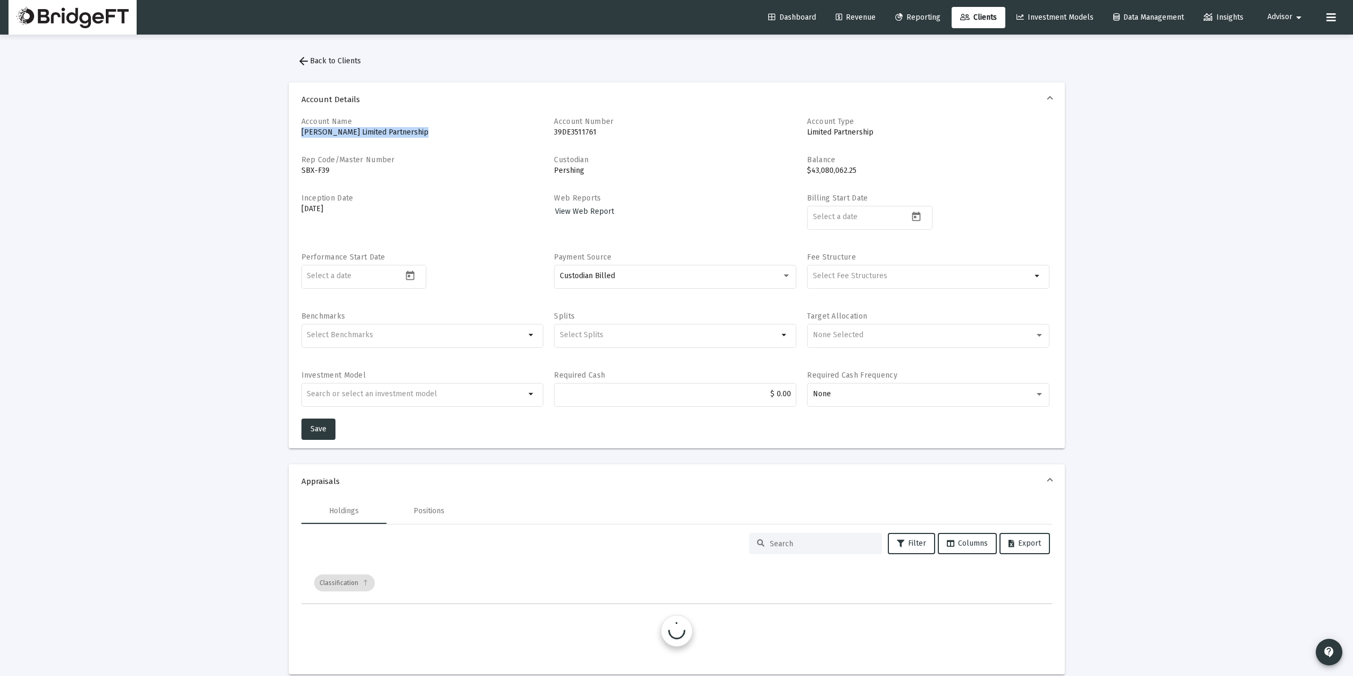
click at [362, 134] on p "[PERSON_NAME] Limited Partnership" at bounding box center [422, 132] width 242 height 11
drag, startPoint x: 375, startPoint y: 132, endPoint x: 288, endPoint y: 133, distance: 87.7
copy p "[PERSON_NAME]"
click at [906, 20] on span "Reporting" at bounding box center [917, 17] width 45 height 9
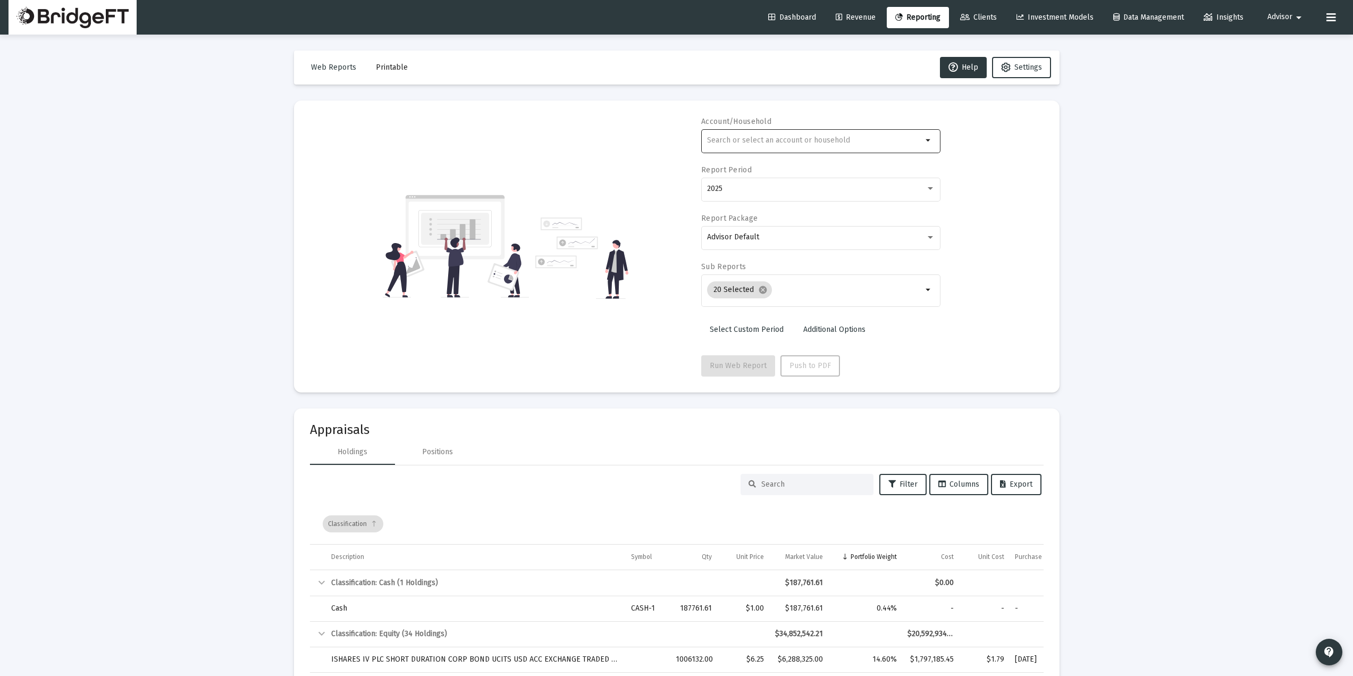
click at [809, 139] on input "text" at bounding box center [814, 140] width 215 height 9
paste input "[PERSON_NAME]"
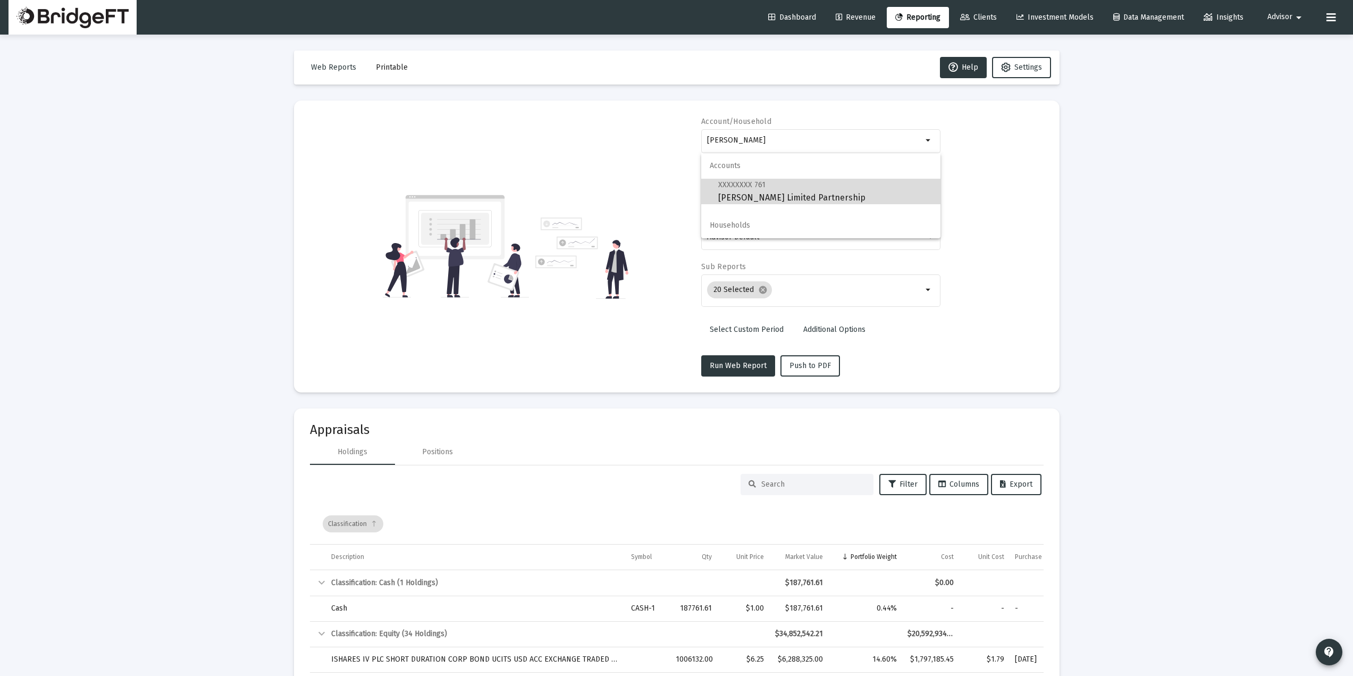
click at [800, 196] on span "XXXXXXXX 761 [PERSON_NAME] Limited Partnership" at bounding box center [825, 191] width 214 height 26
type input "[PERSON_NAME] Limited Partnership"
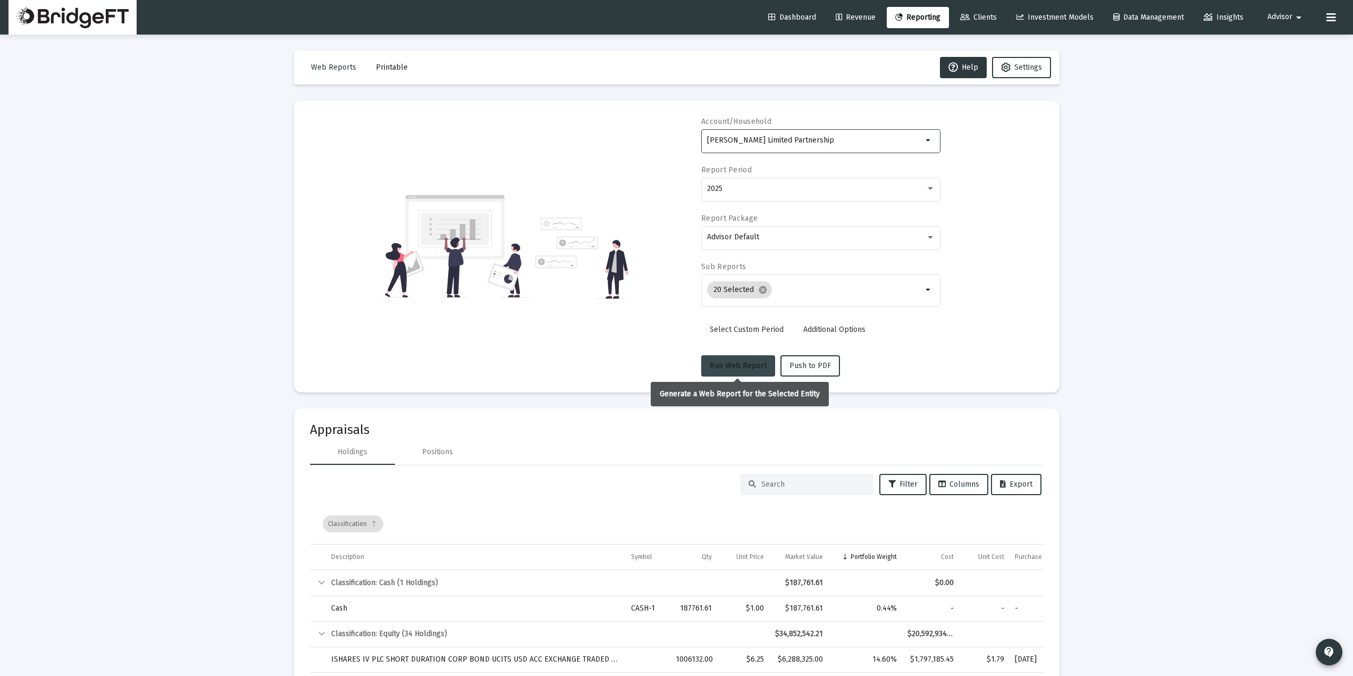
click at [736, 369] on span "Run Web Report" at bounding box center [738, 365] width 57 height 9
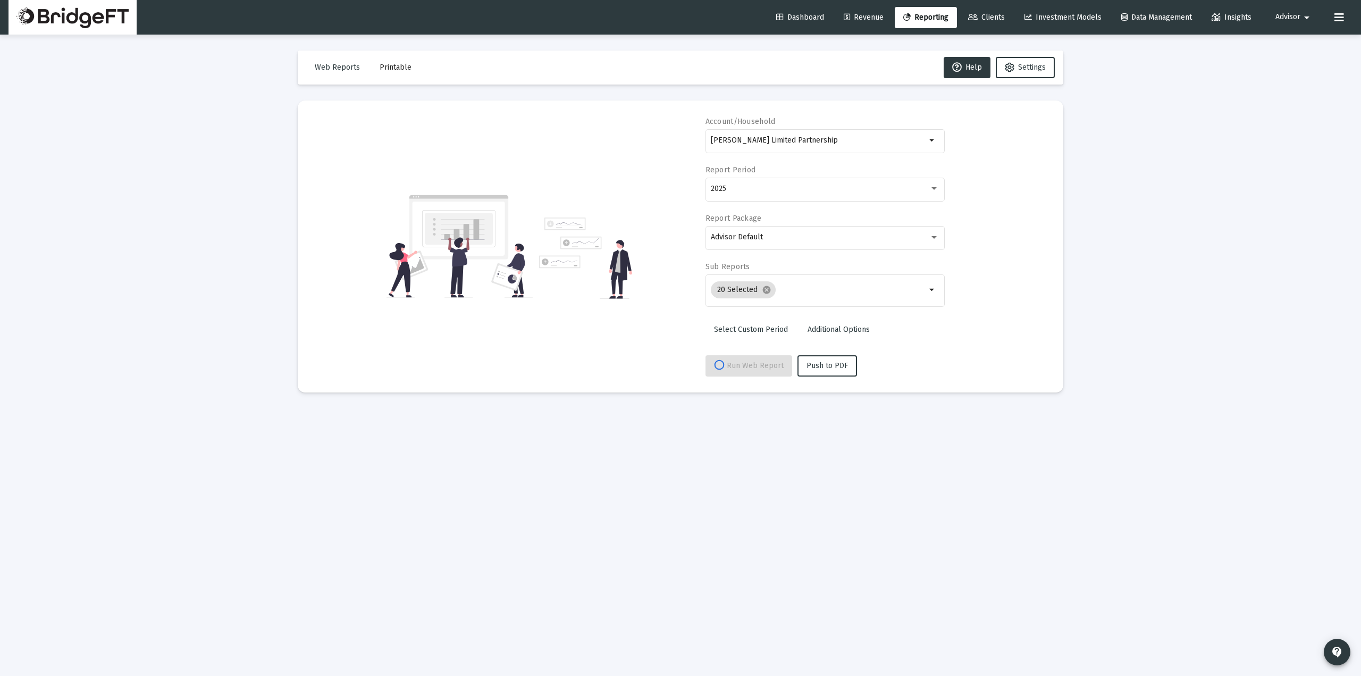
select select "View all"
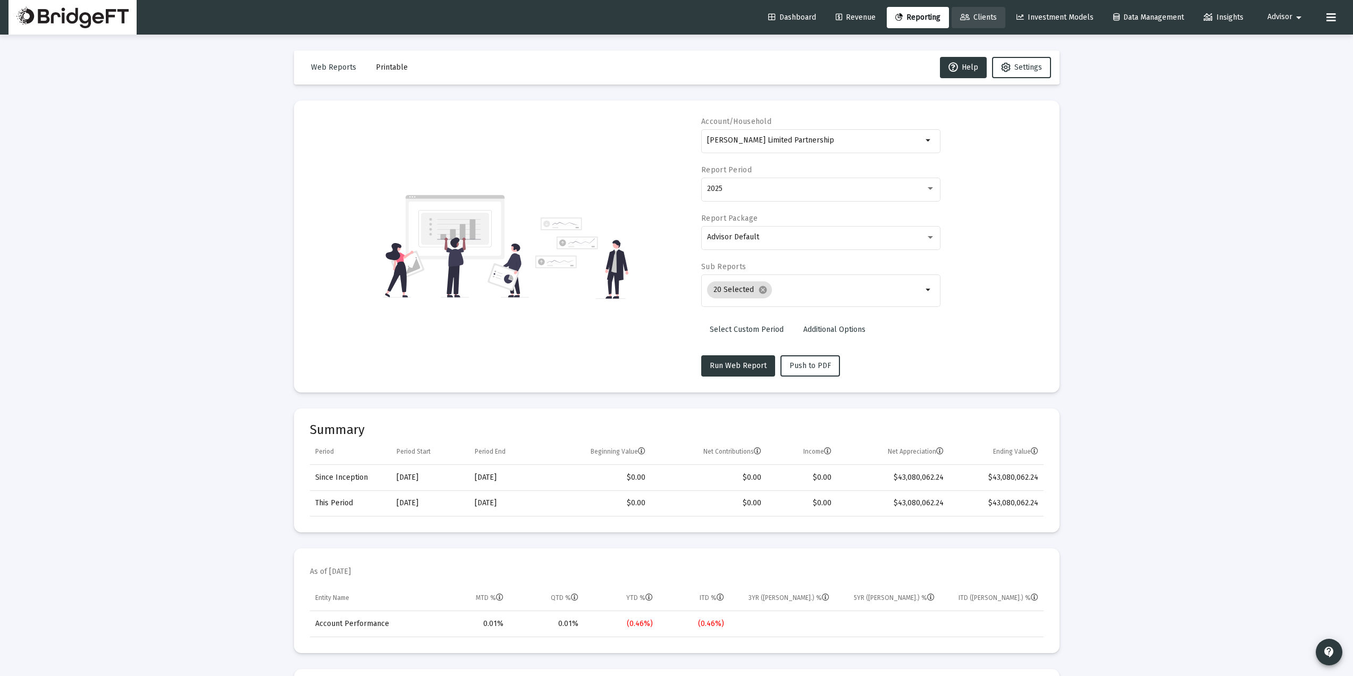
click at [986, 20] on span "Clients" at bounding box center [978, 17] width 37 height 9
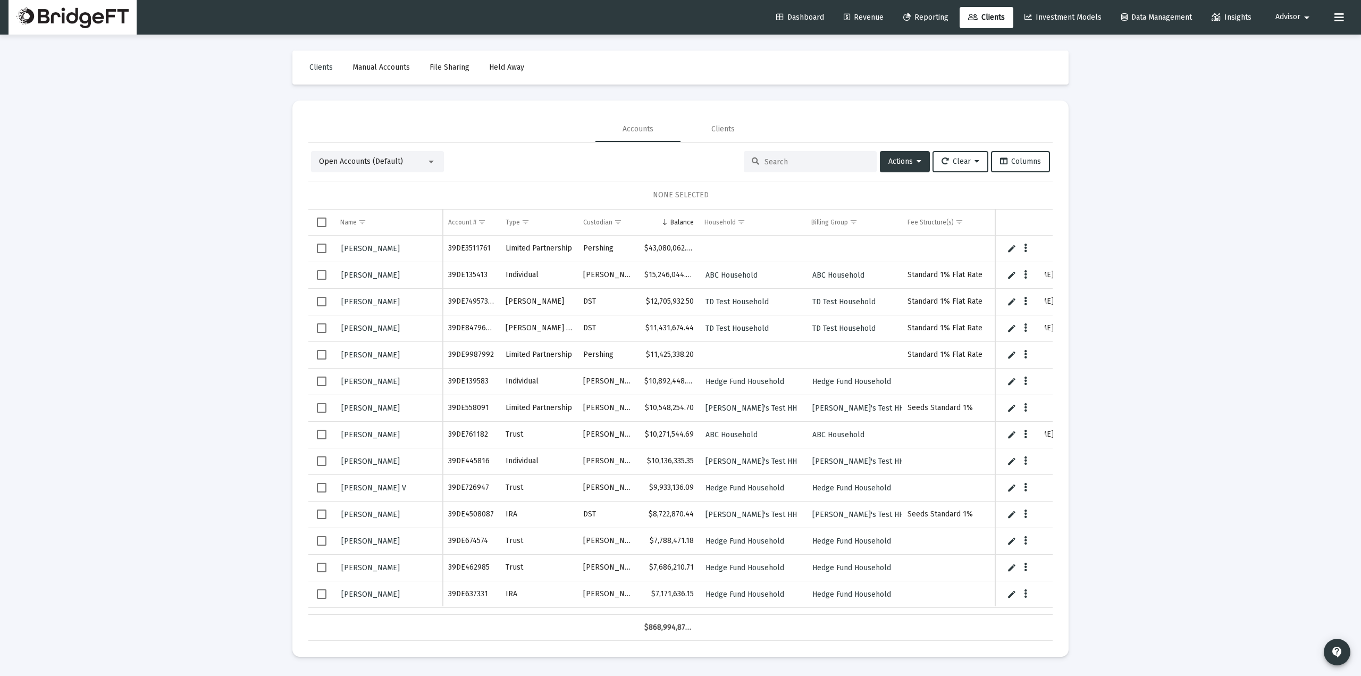
click at [923, 24] on link "Reporting" at bounding box center [926, 17] width 62 height 21
select select "View all"
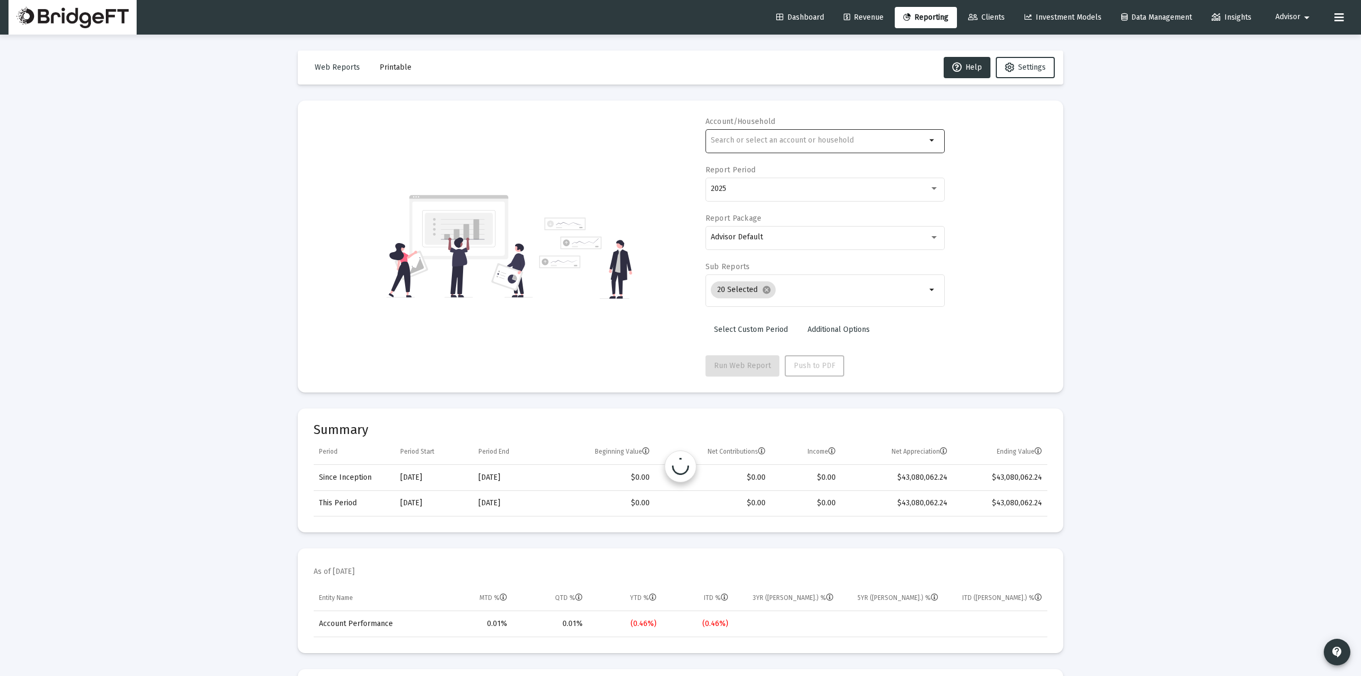
click at [765, 141] on input "text" at bounding box center [818, 140] width 215 height 9
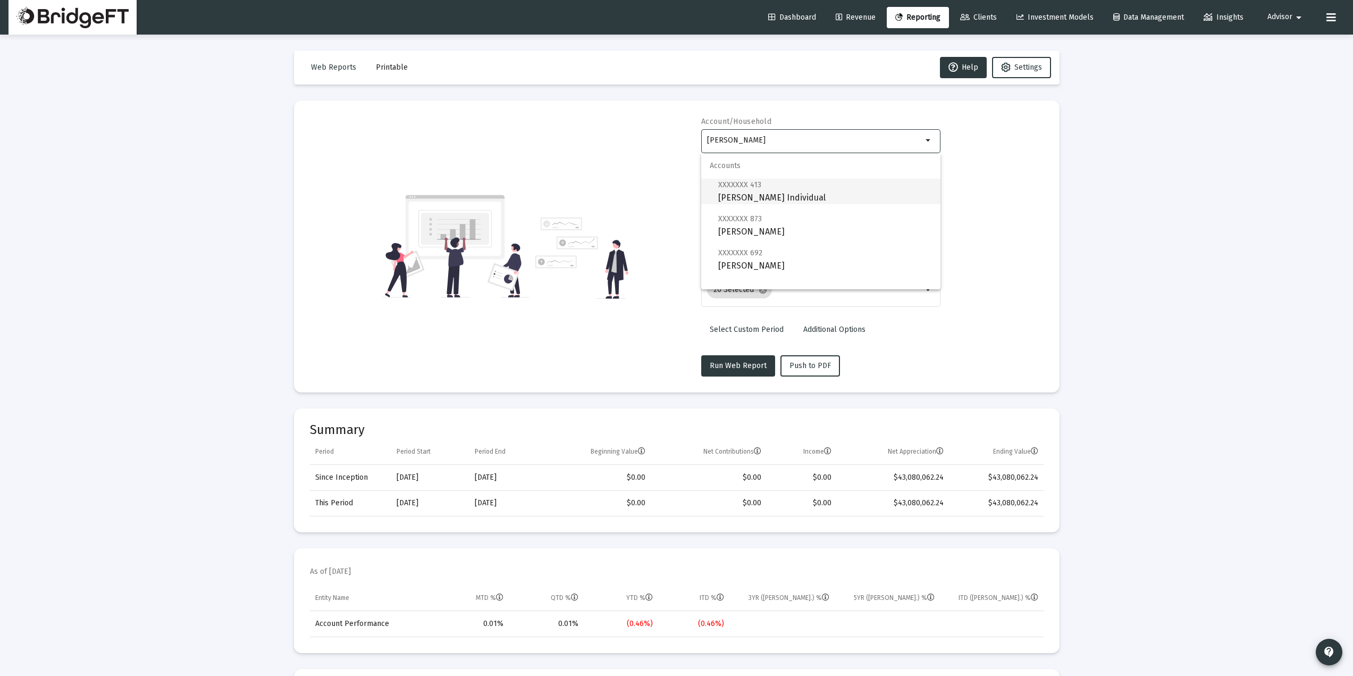
click at [786, 198] on span "XXXXXXX 413 [PERSON_NAME] Individual" at bounding box center [825, 191] width 214 height 26
type input "[PERSON_NAME] Individual"
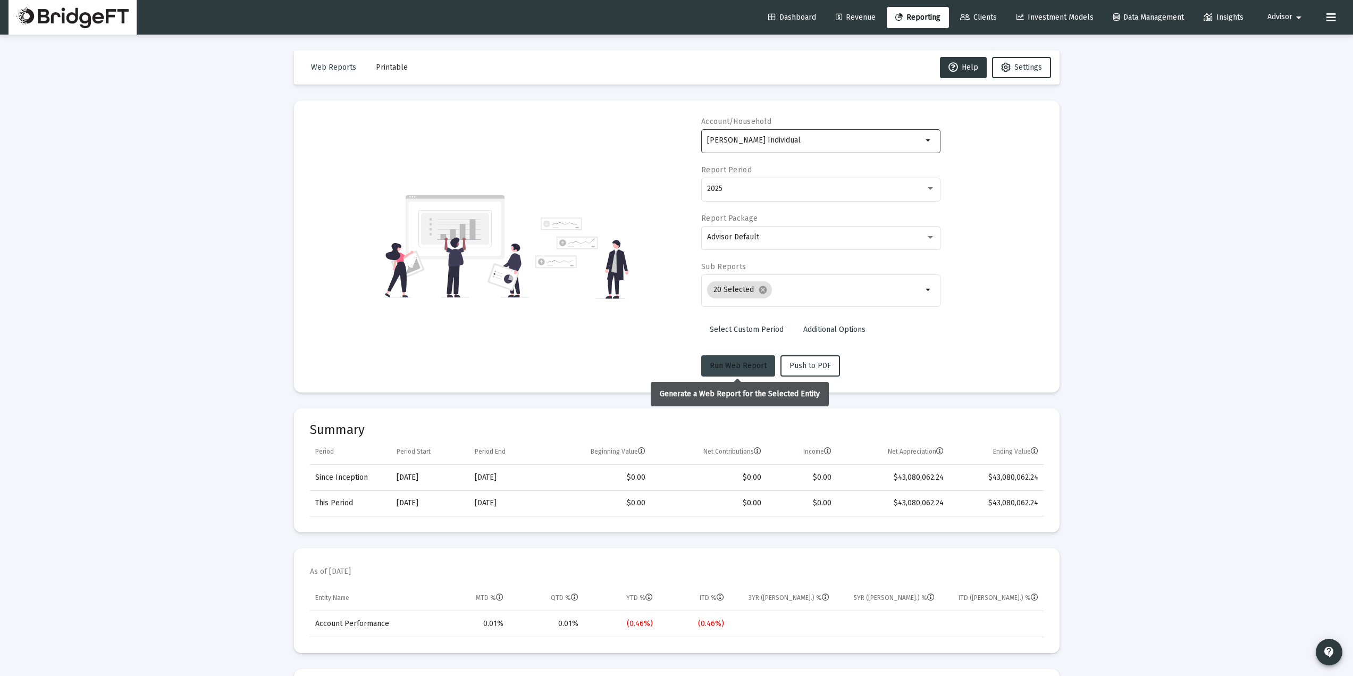
click at [739, 369] on span "Run Web Report" at bounding box center [738, 365] width 57 height 9
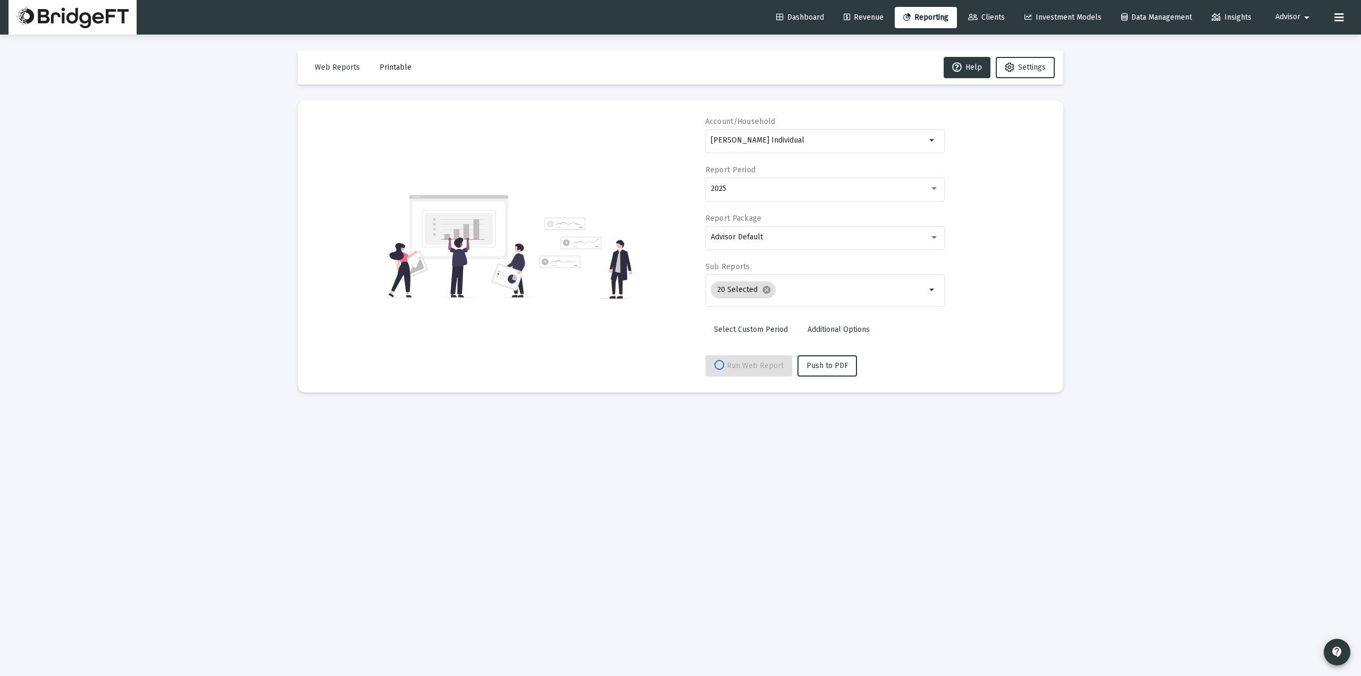
select select "View all"
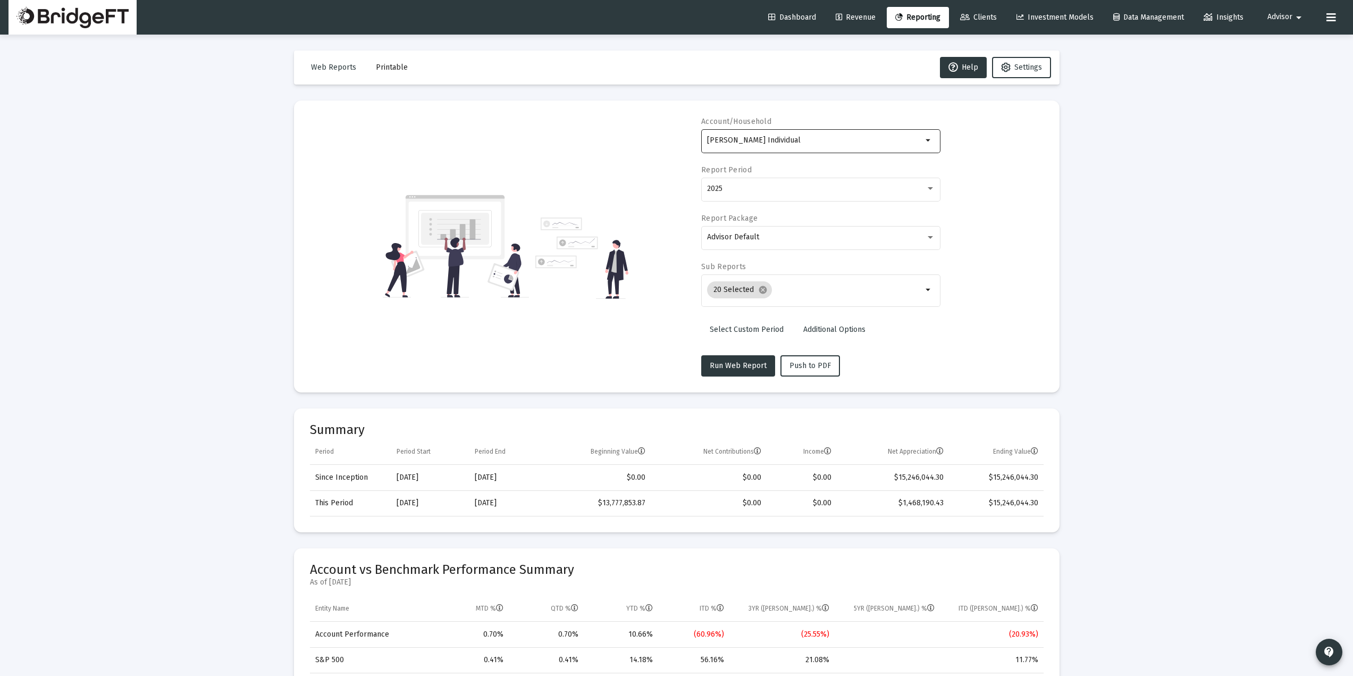
click at [748, 142] on input "[PERSON_NAME] Individual" at bounding box center [814, 140] width 215 height 9
click at [786, 201] on span "XXXXXXXXX 335 [PERSON_NAME] [PERSON_NAME]" at bounding box center [825, 191] width 214 height 26
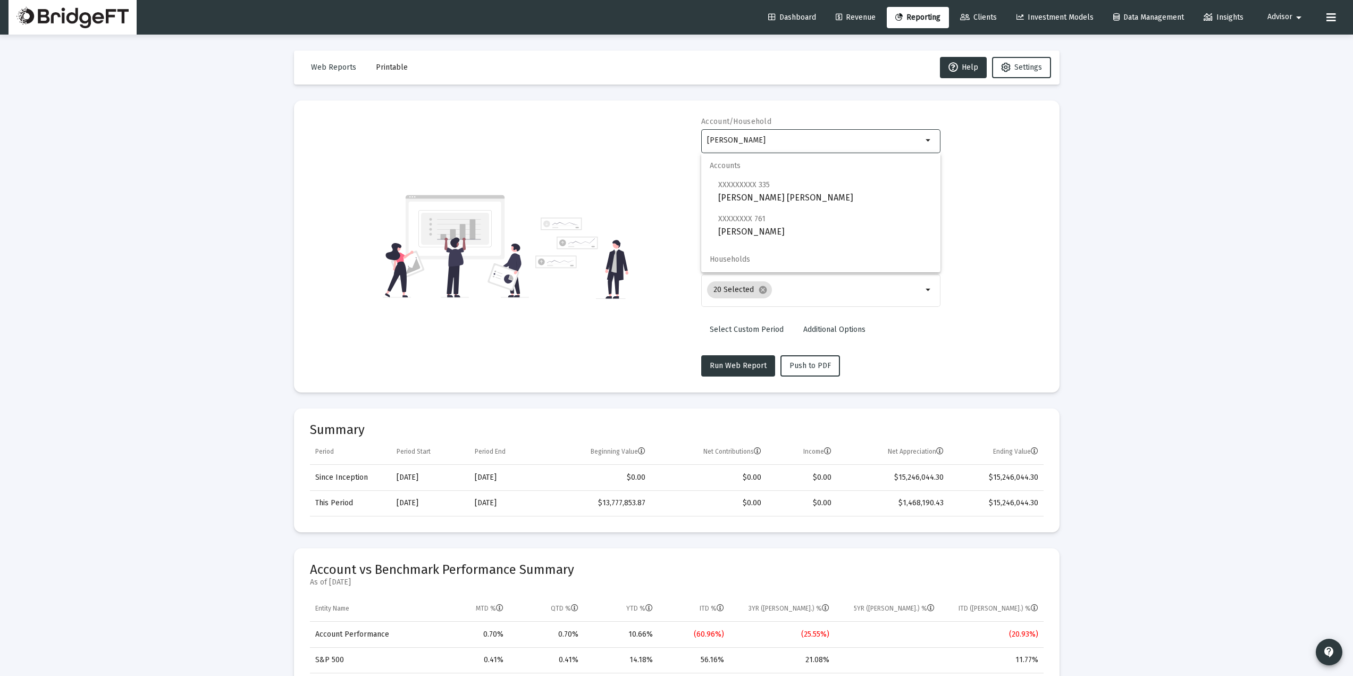
type input "[PERSON_NAME] [PERSON_NAME]"
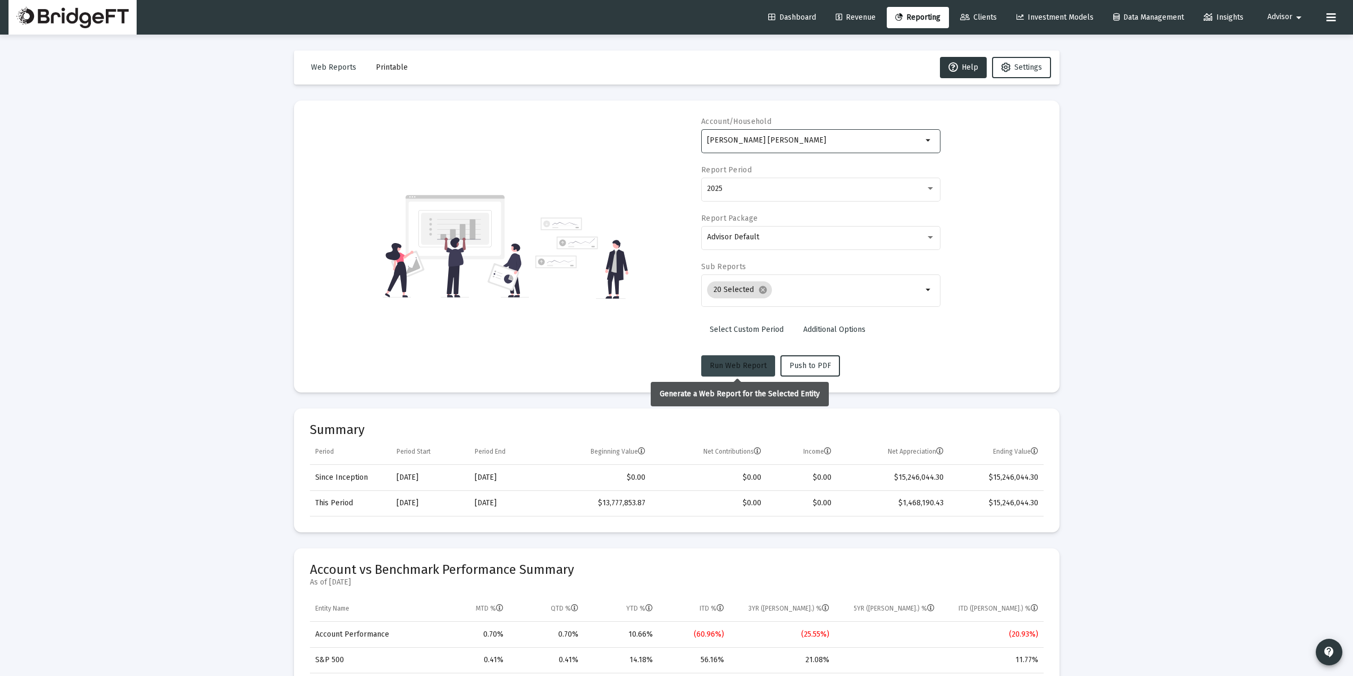
click at [745, 355] on button "Run Web Report" at bounding box center [738, 365] width 74 height 21
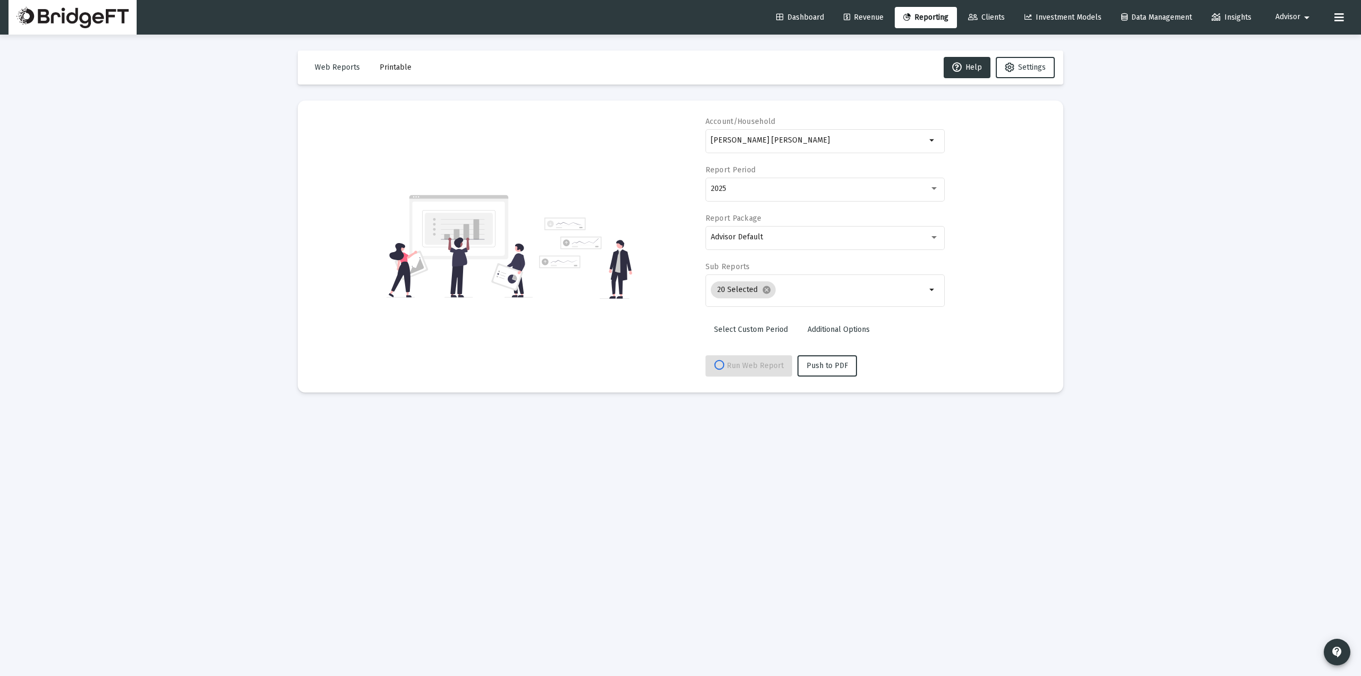
select select "View all"
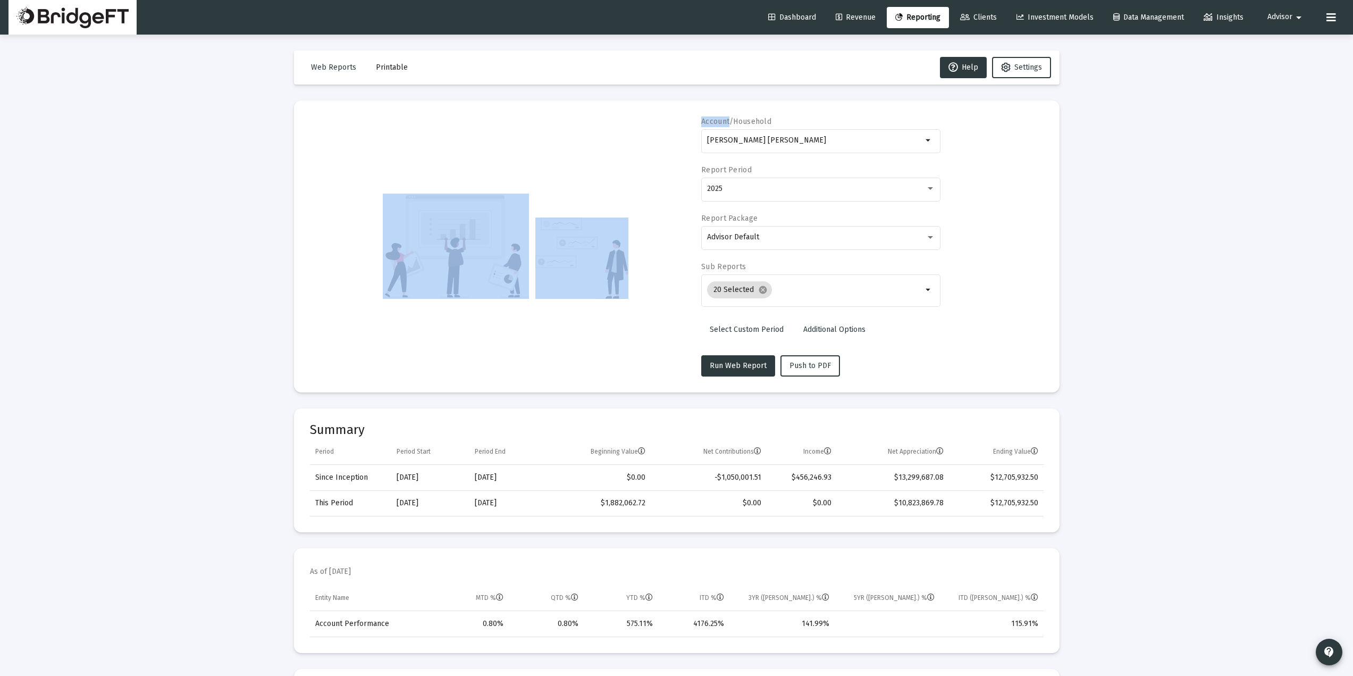
click at [746, 138] on input "[PERSON_NAME] [PERSON_NAME]" at bounding box center [814, 140] width 215 height 9
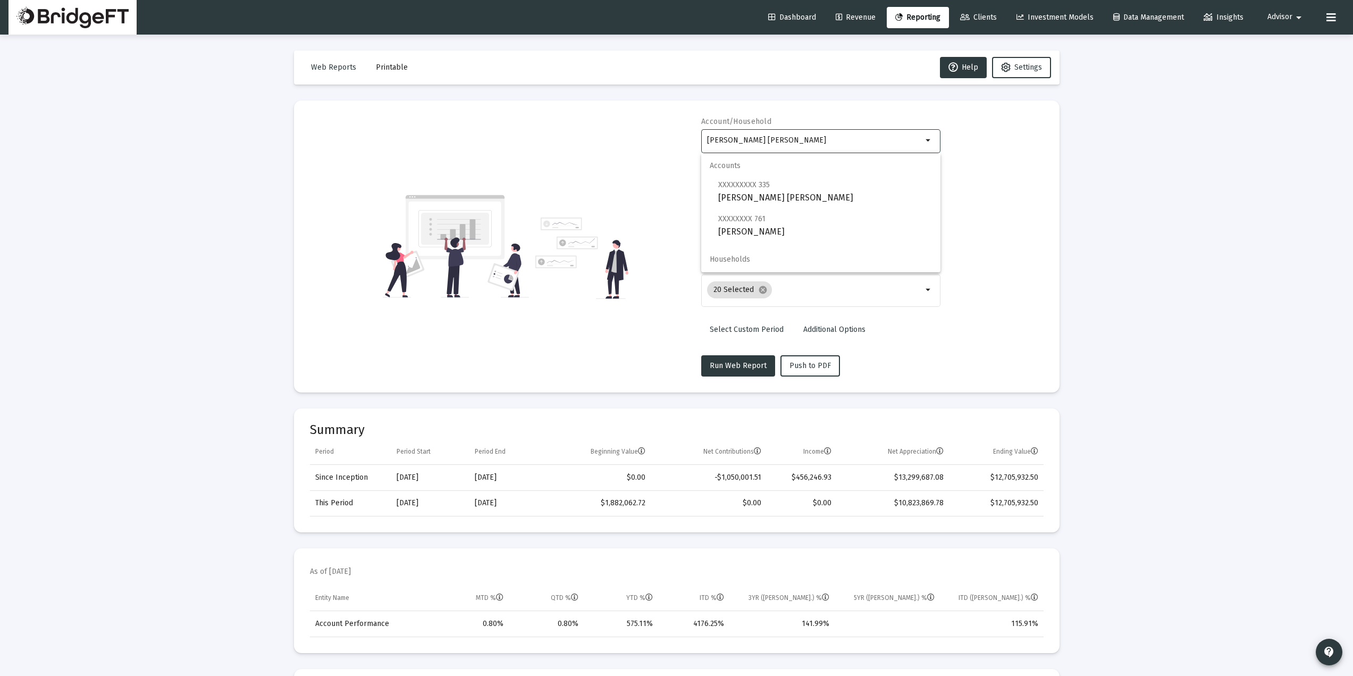
click at [805, 142] on input "[PERSON_NAME] [PERSON_NAME]" at bounding box center [814, 140] width 215 height 9
click at [803, 141] on input "[PERSON_NAME] [PERSON_NAME]" at bounding box center [814, 140] width 215 height 9
click at [394, 269] on img at bounding box center [456, 245] width 146 height 105
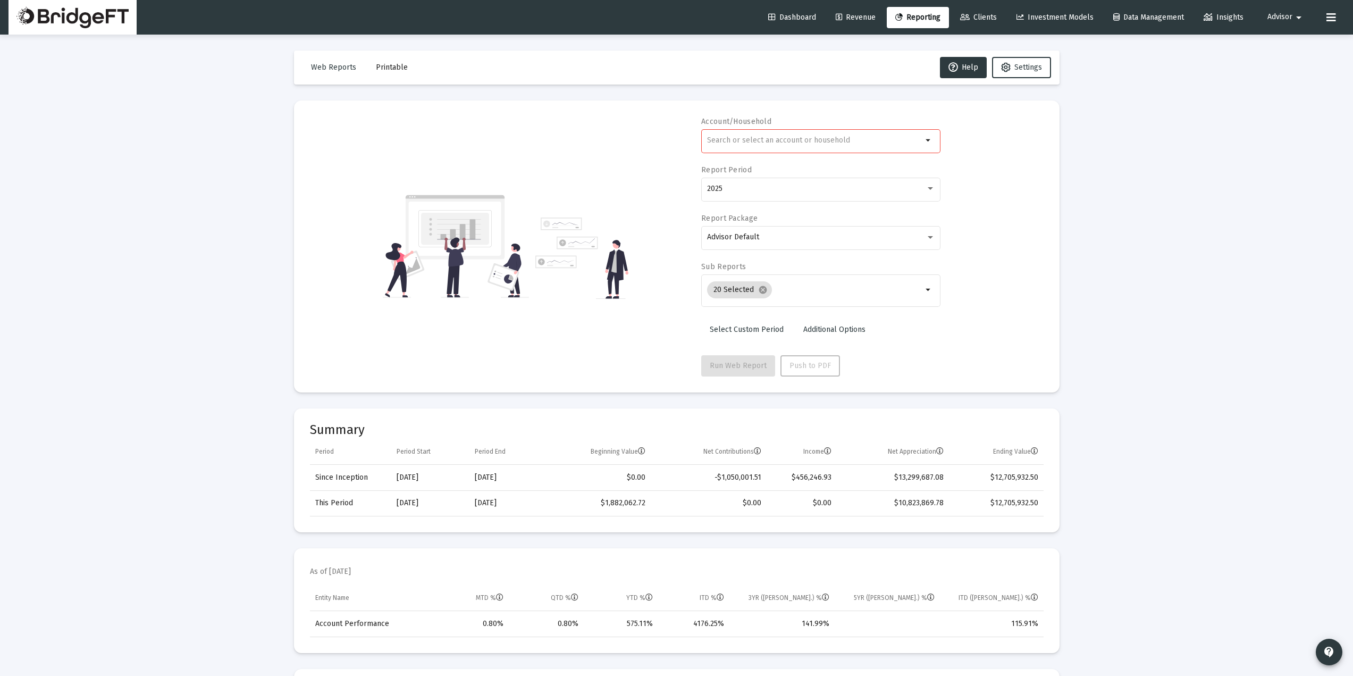
click at [757, 150] on div at bounding box center [814, 140] width 215 height 26
click at [754, 145] on div at bounding box center [814, 140] width 215 height 26
click at [742, 191] on span "XXXXXXXX 334 [PERSON_NAME] Individual" at bounding box center [825, 191] width 214 height 26
type input "[PERSON_NAME] Individual"
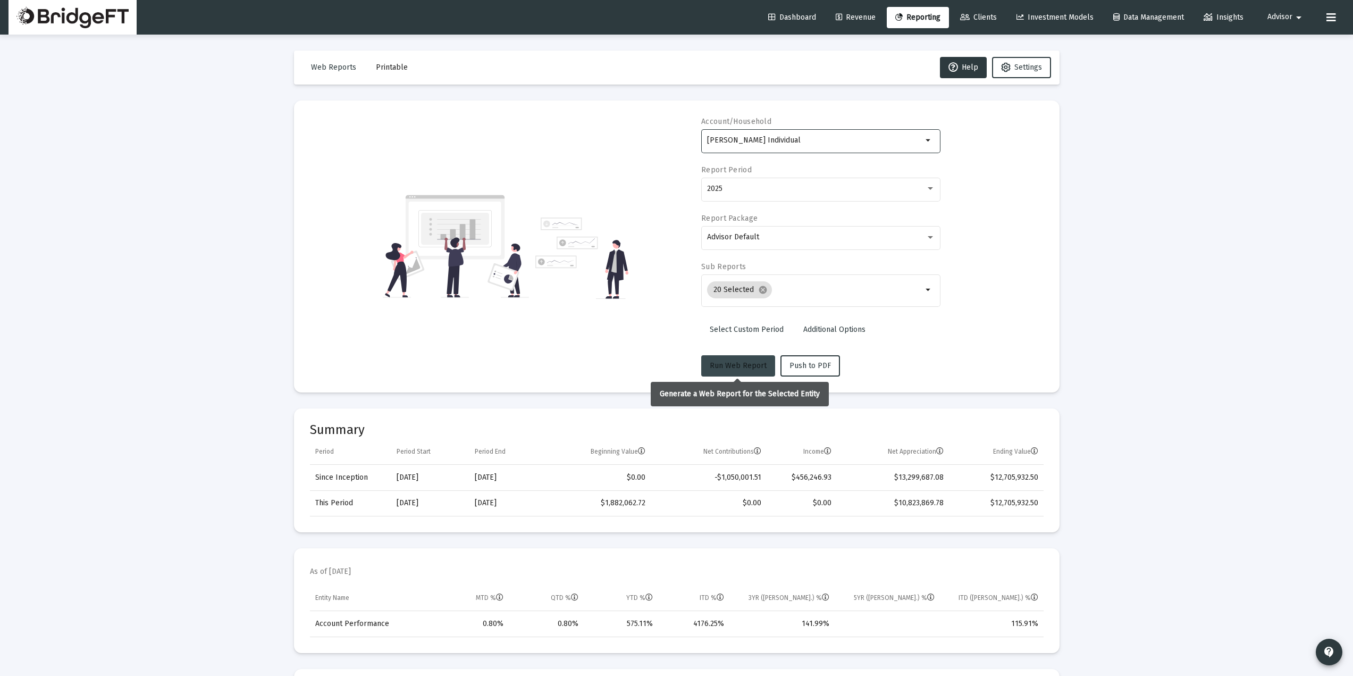
click at [742, 361] on span "Run Web Report" at bounding box center [738, 365] width 57 height 9
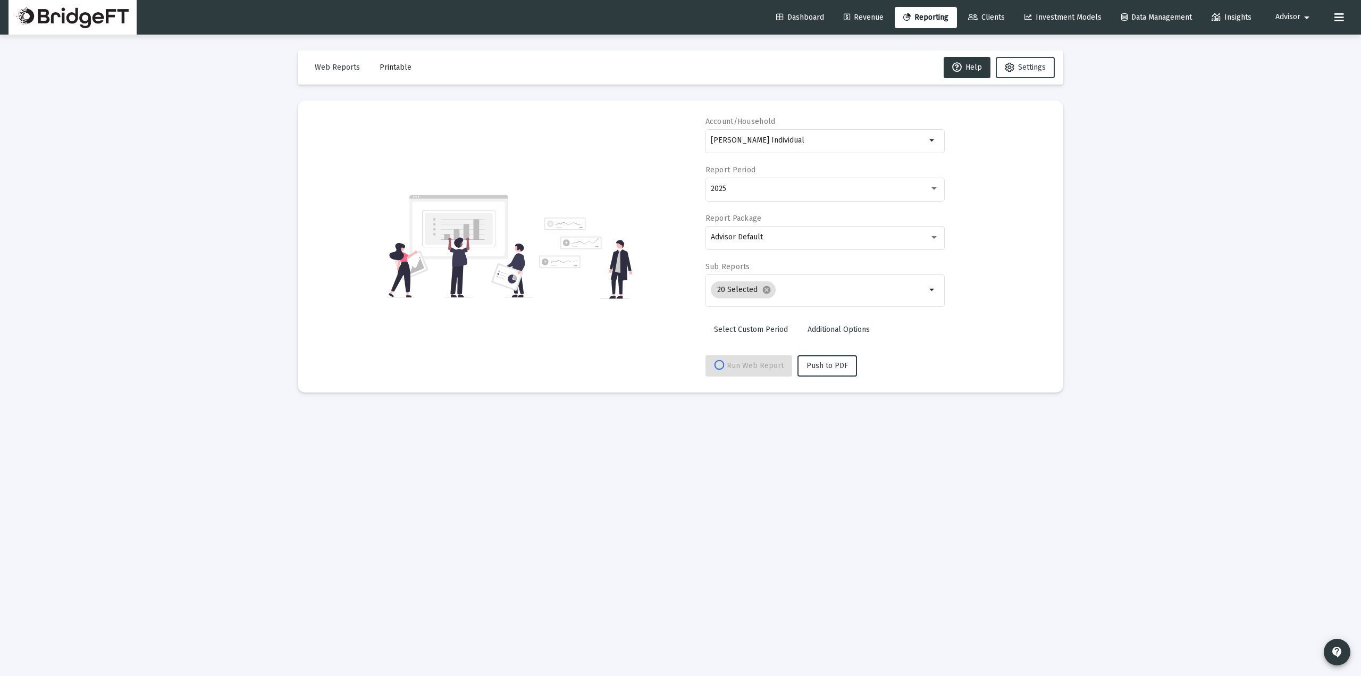
select select "View all"
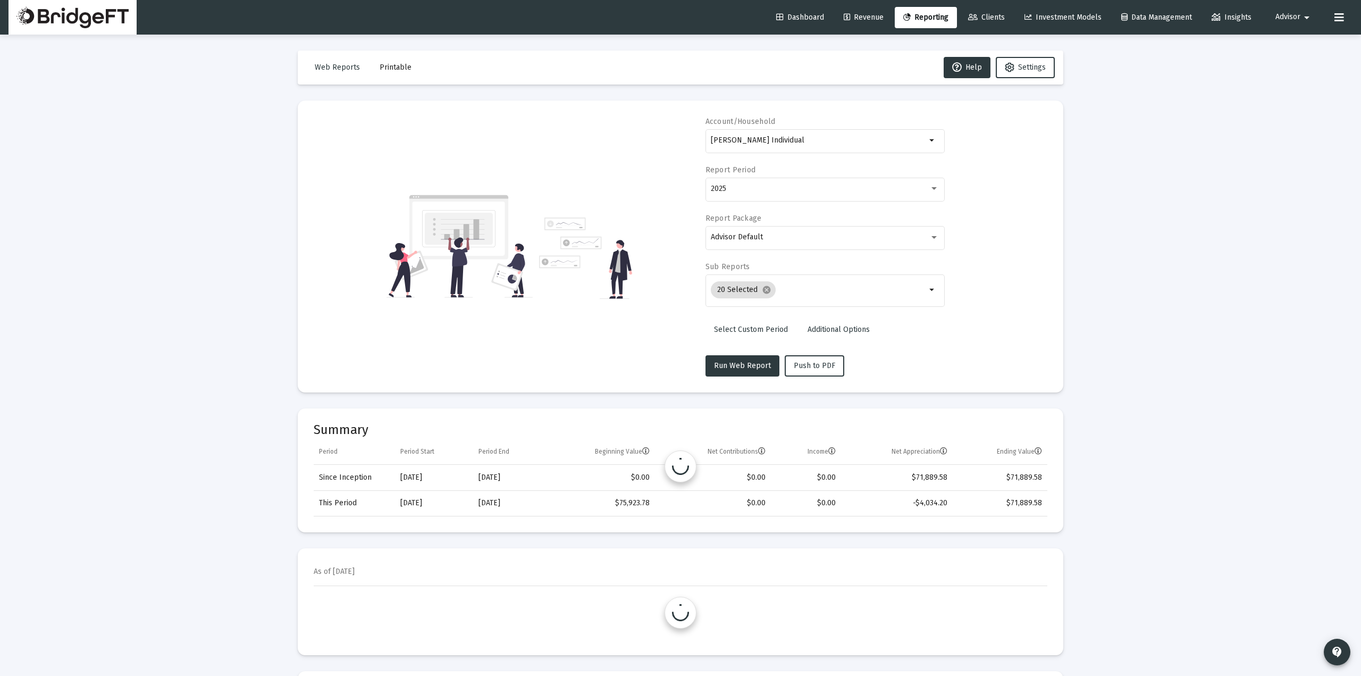
click at [975, 28] on div "Dashboard Revenue Reporting Clients Investment Models Data Management Insights …" at bounding box center [681, 17] width 1344 height 35
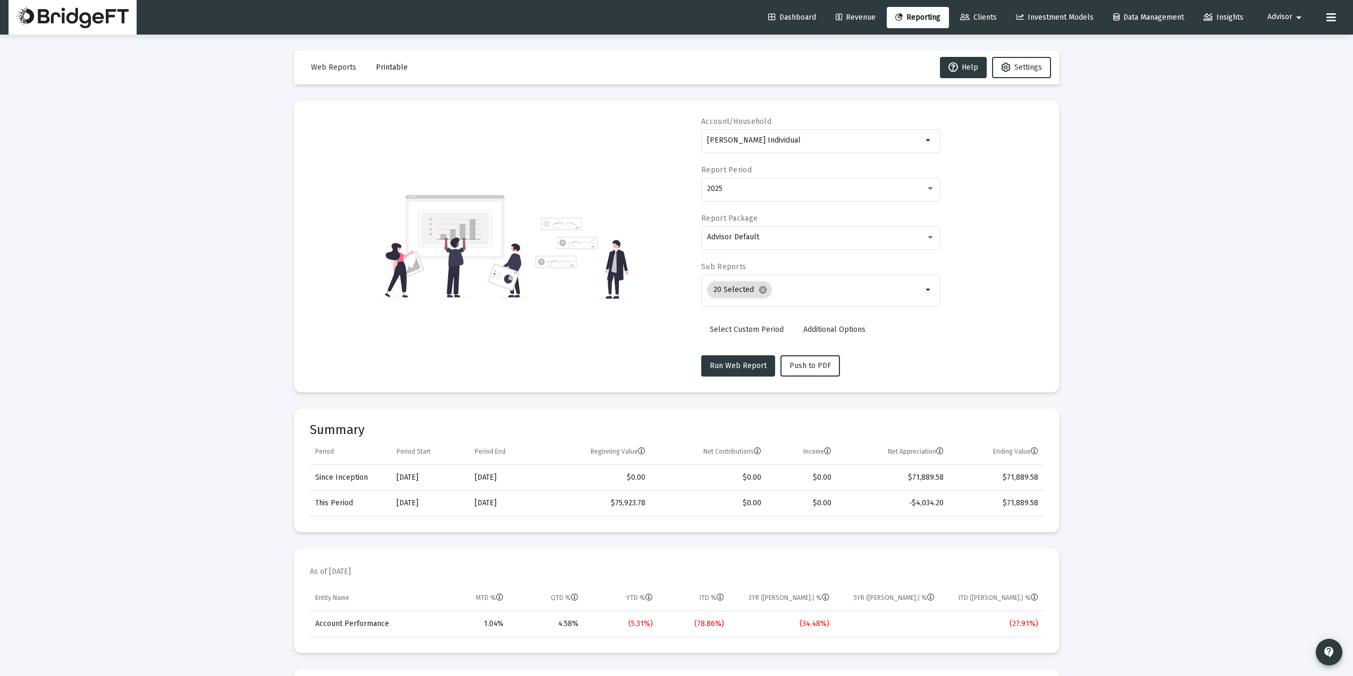
click at [847, 20] on span "Revenue" at bounding box center [856, 17] width 40 height 9
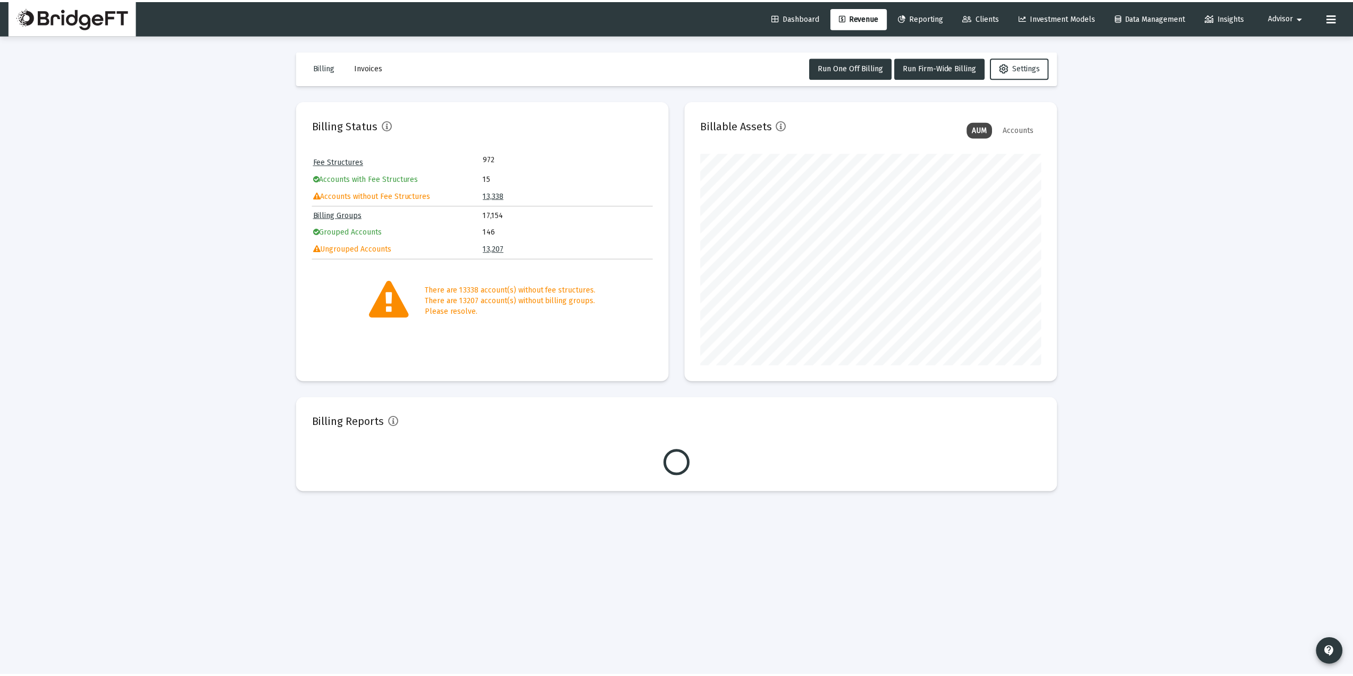
scroll to position [213, 343]
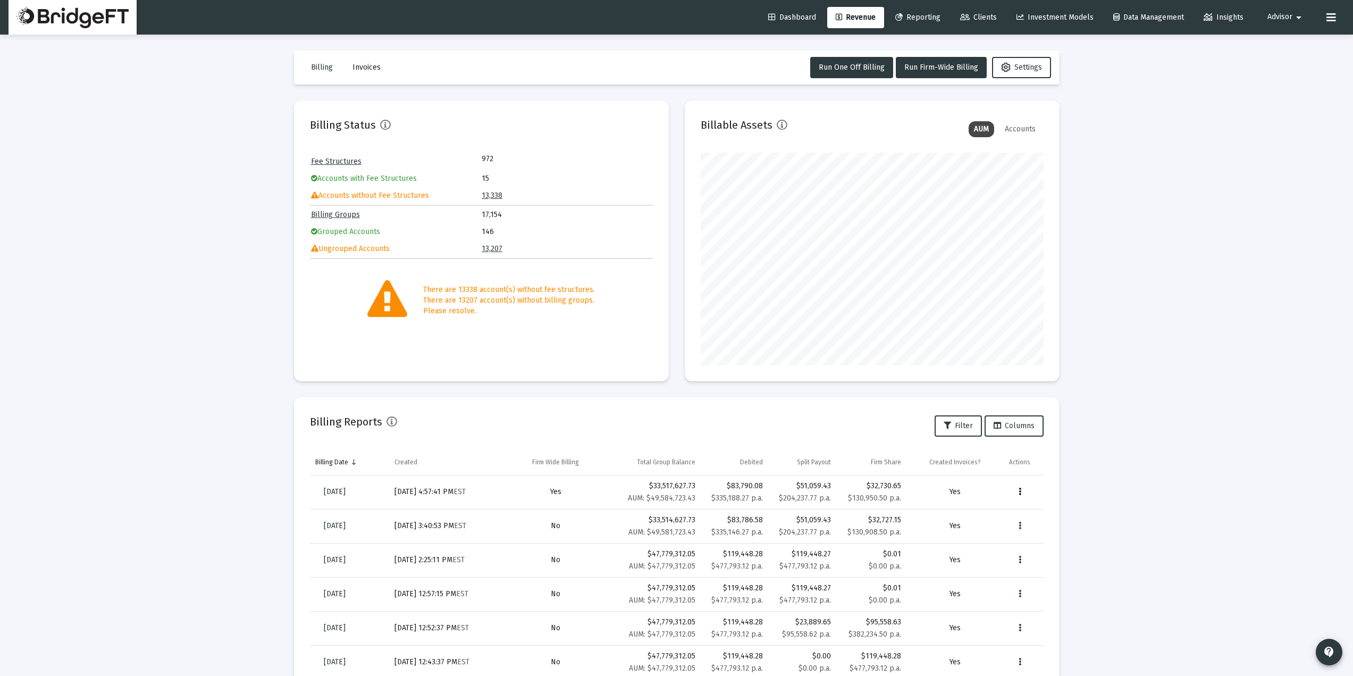
click at [1021, 499] on button "Data grid" at bounding box center [1019, 491] width 21 height 21
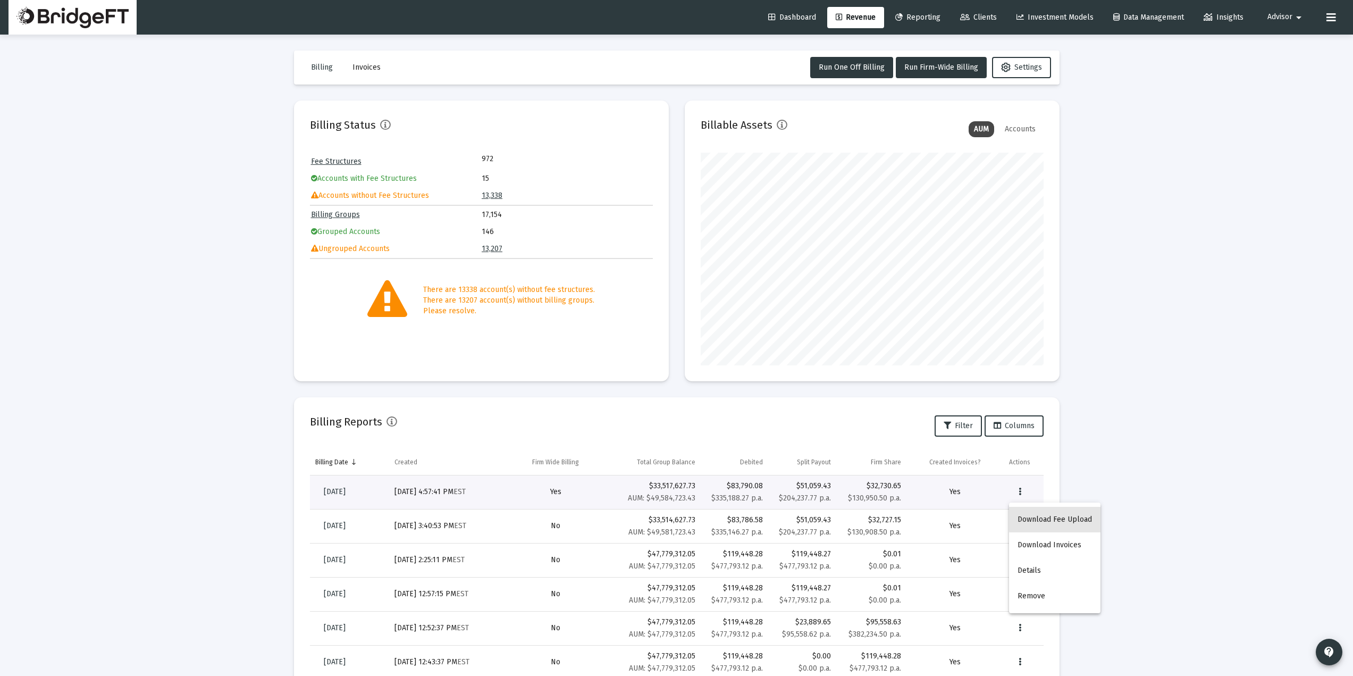
drag, startPoint x: 1058, startPoint y: 519, endPoint x: 1054, endPoint y: 512, distance: 8.1
click at [1057, 518] on button "Download Fee Upload" at bounding box center [1054, 520] width 91 height 26
